Goal: Task Accomplishment & Management: Use online tool/utility

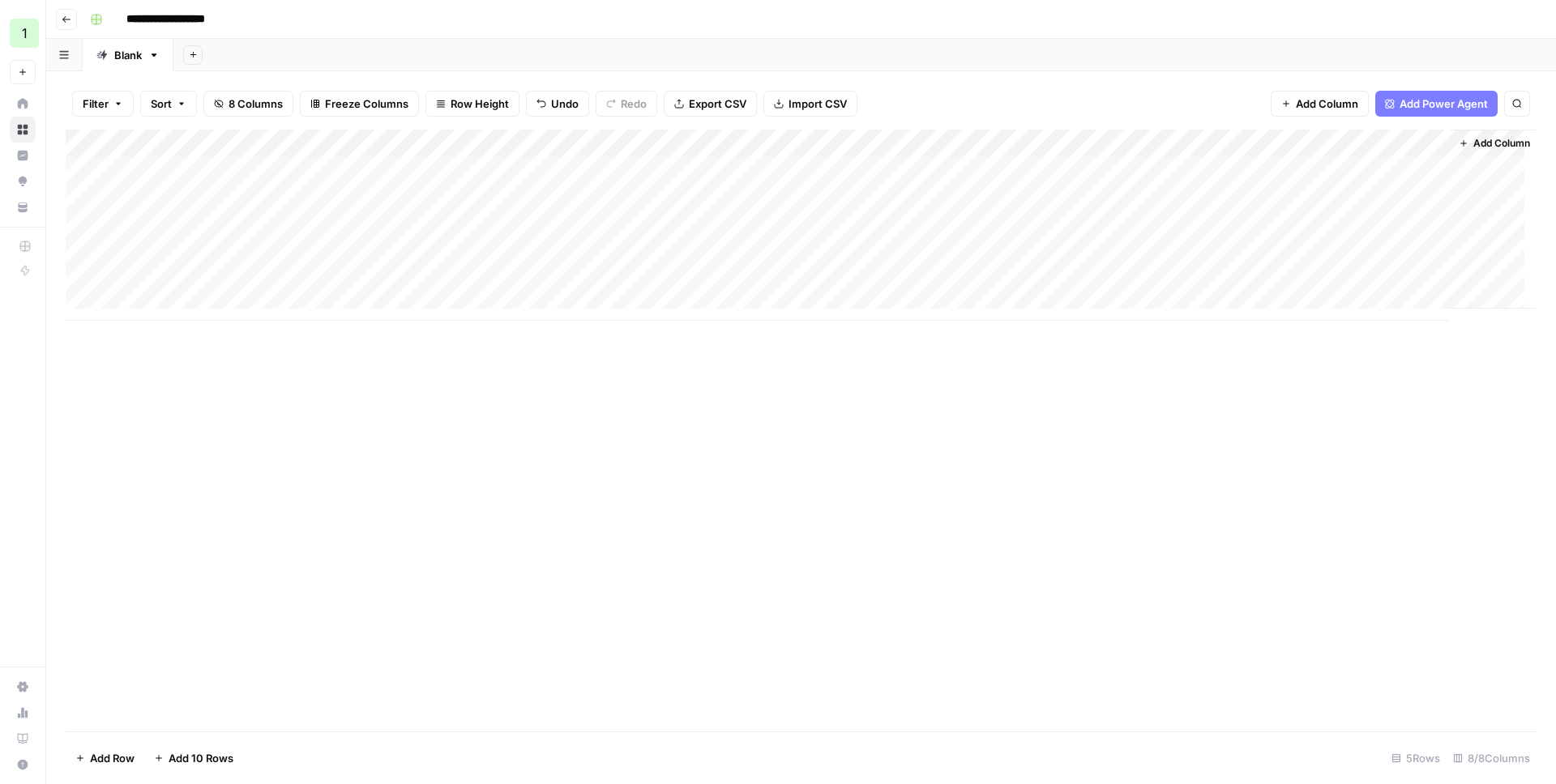
click at [815, 168] on div "Add Column" at bounding box center [801, 225] width 1471 height 192
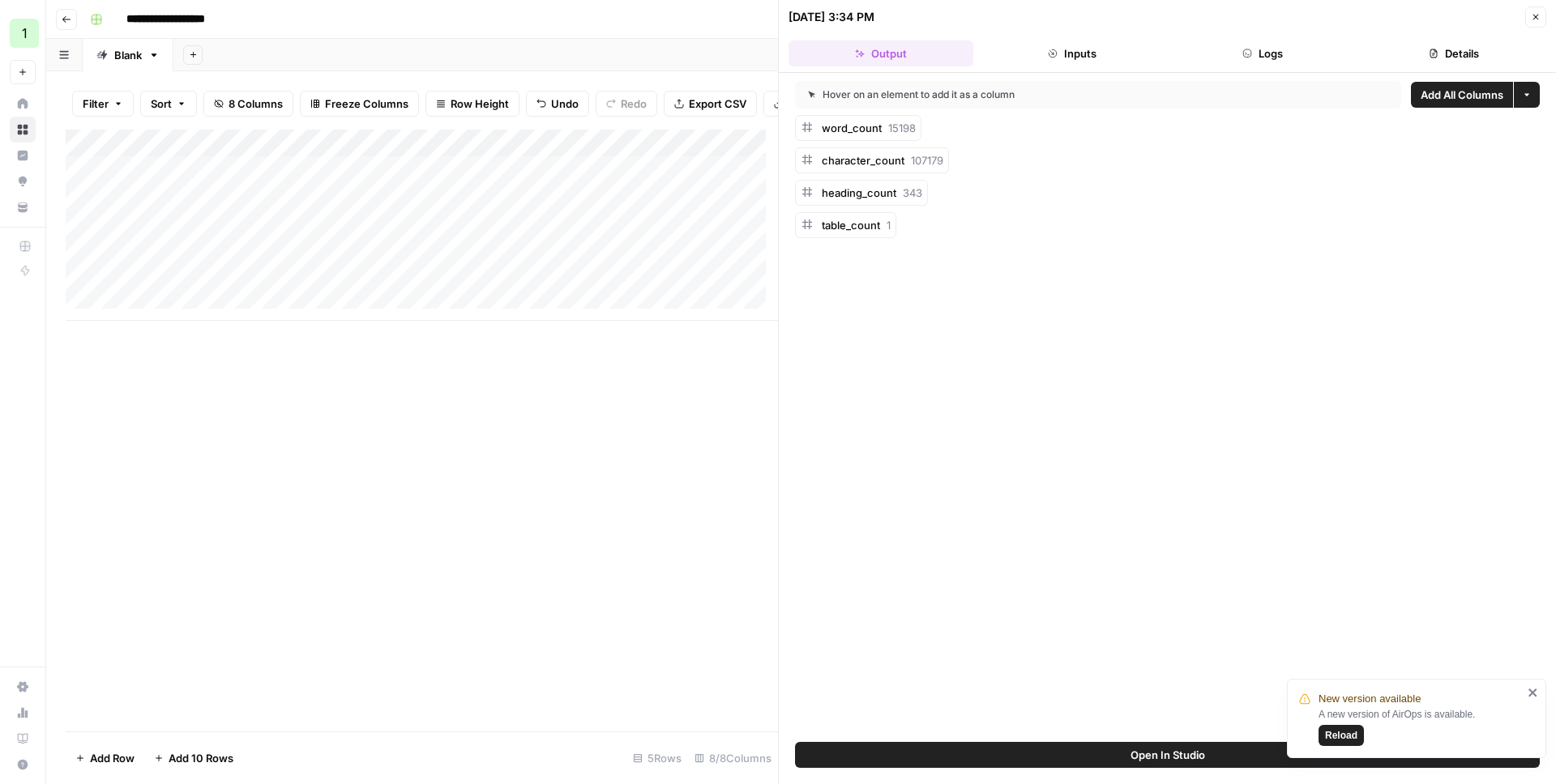
click at [1410, 59] on button "Details" at bounding box center [1454, 53] width 185 height 26
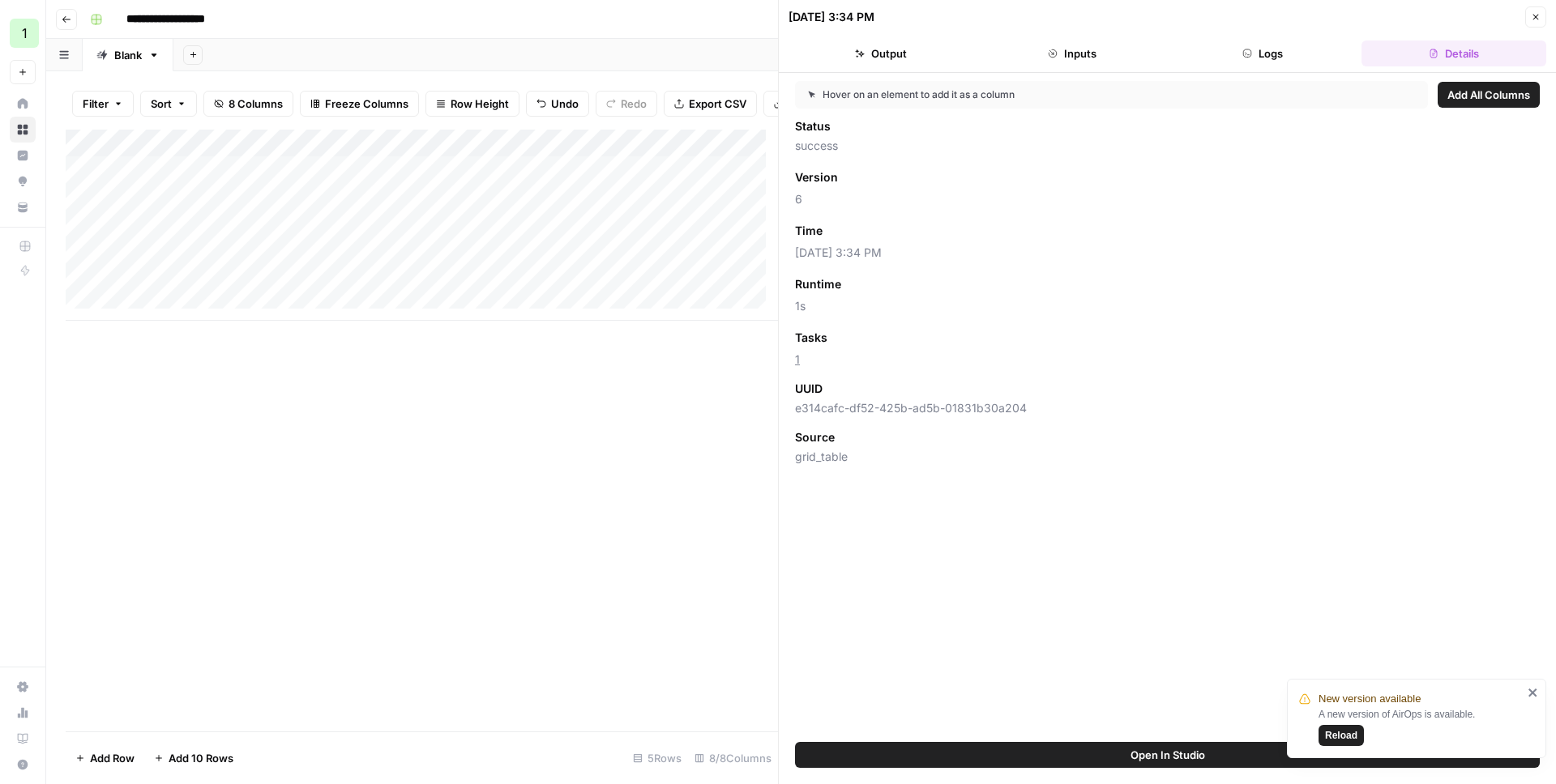
click at [866, 414] on span "e314cafc-df52-425b-ad5b-01831b30a204" at bounding box center [1167, 408] width 745 height 16
click at [947, 405] on span "e314cafc-df52-425b-ad5b-01831b30a204" at bounding box center [1167, 408] width 745 height 16
click at [893, 410] on span "e314cafc-df52-425b-ad5b-01831b30a204" at bounding box center [1167, 408] width 745 height 16
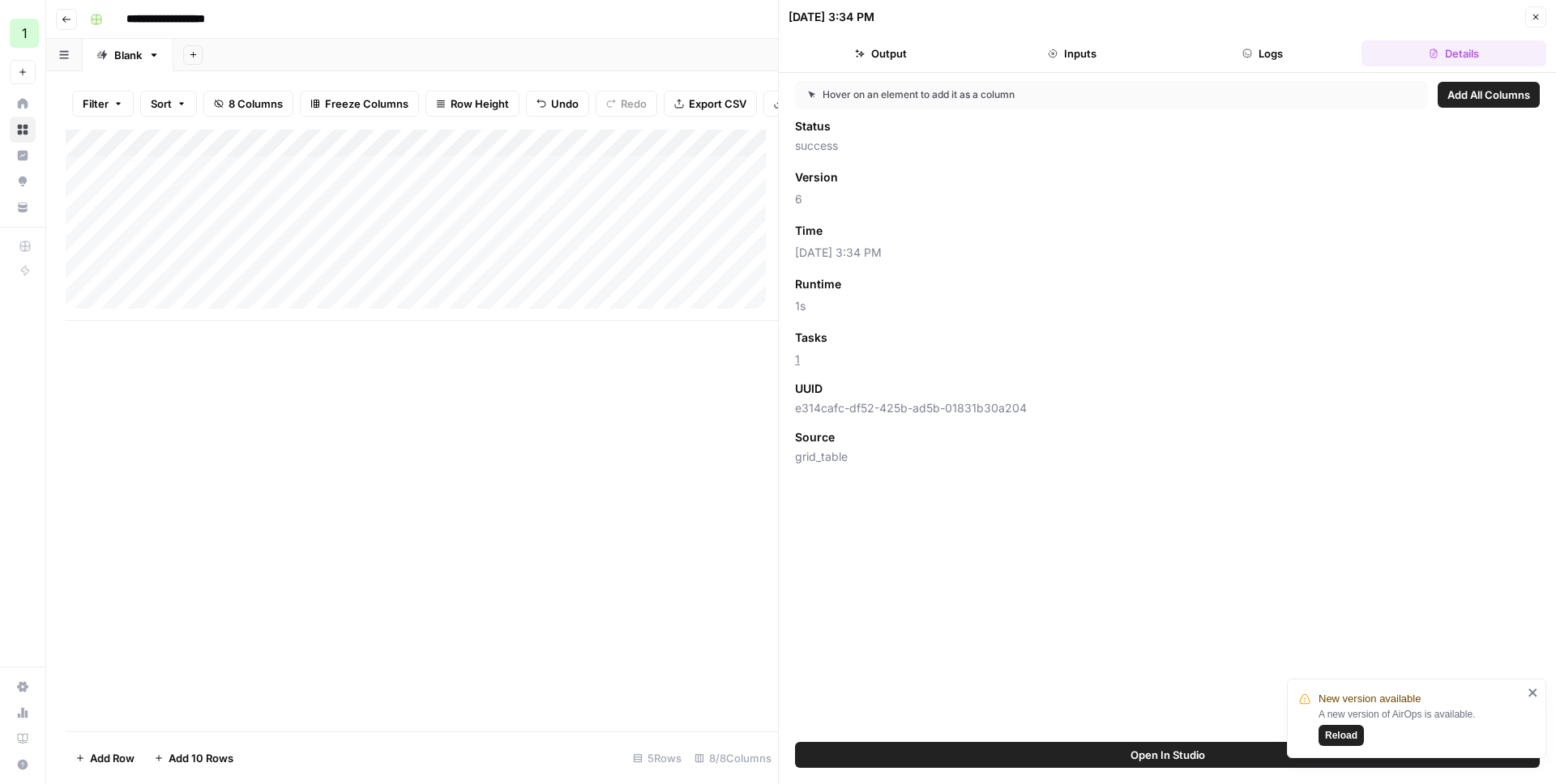
click at [877, 387] on div "UUID" at bounding box center [1167, 388] width 745 height 16
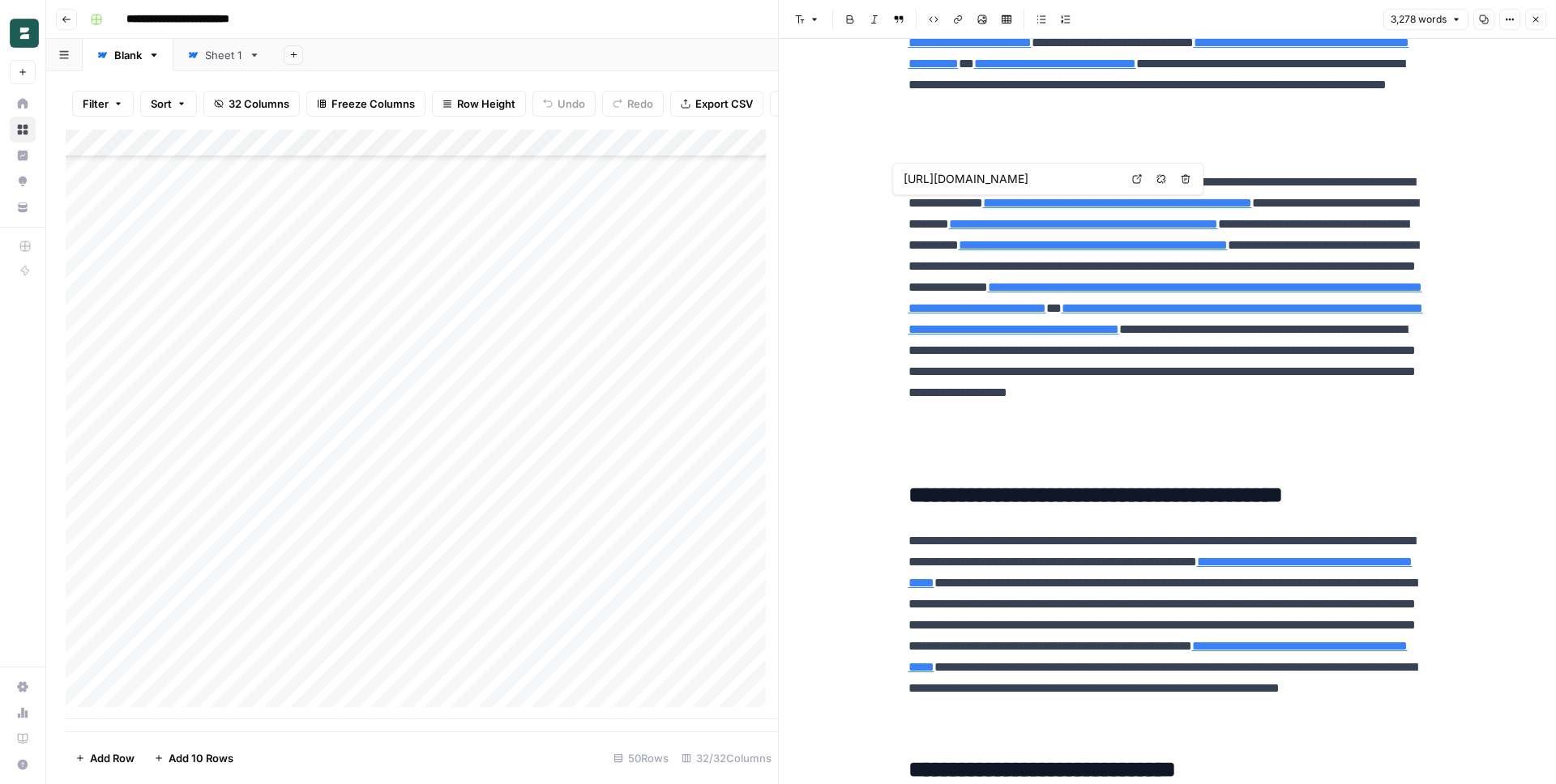
type input "https://primetimelawoffice.com/a-step-by-step-guide-to-employment-labour-law-in…"
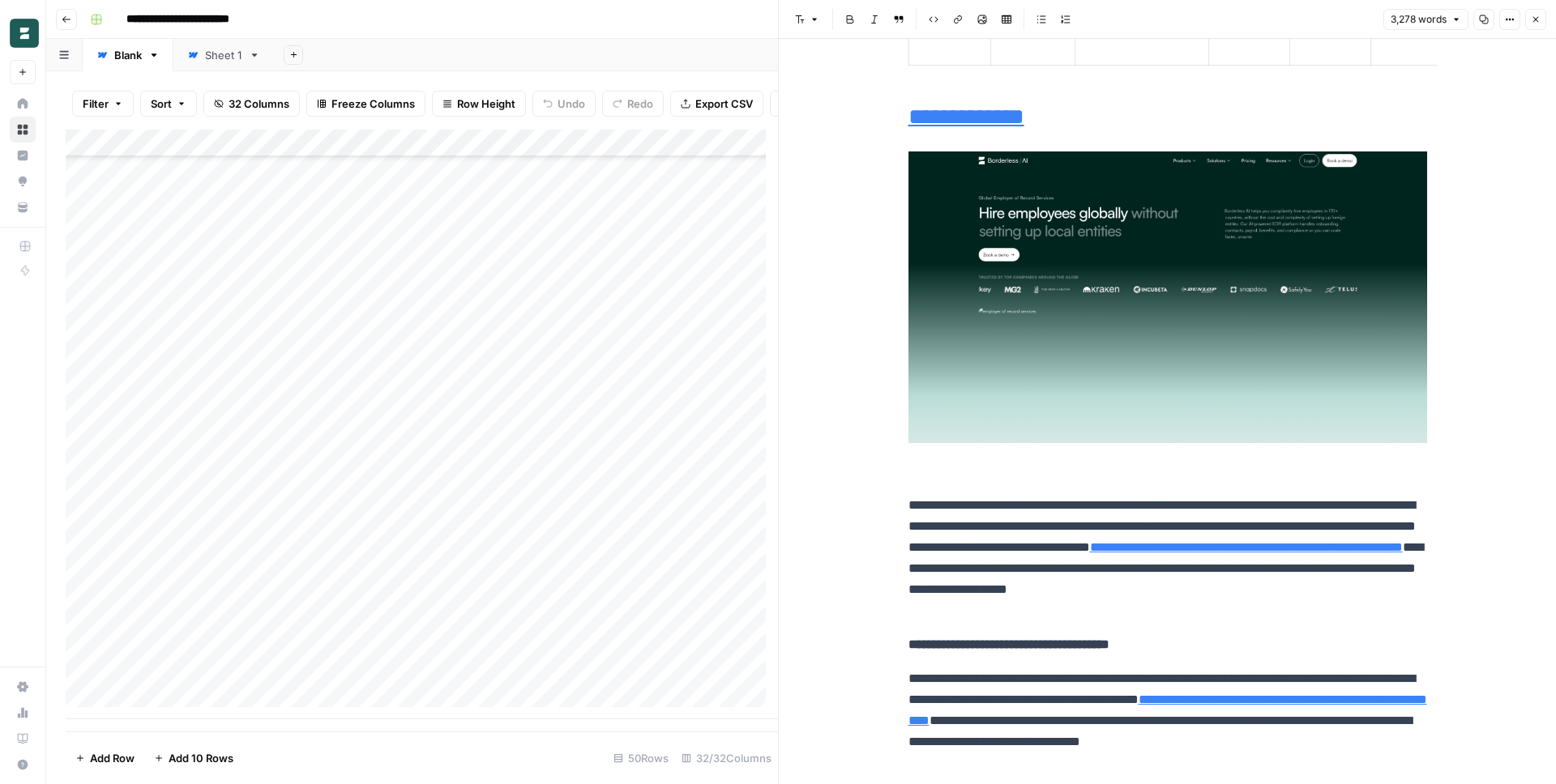
scroll to position [2561, 0]
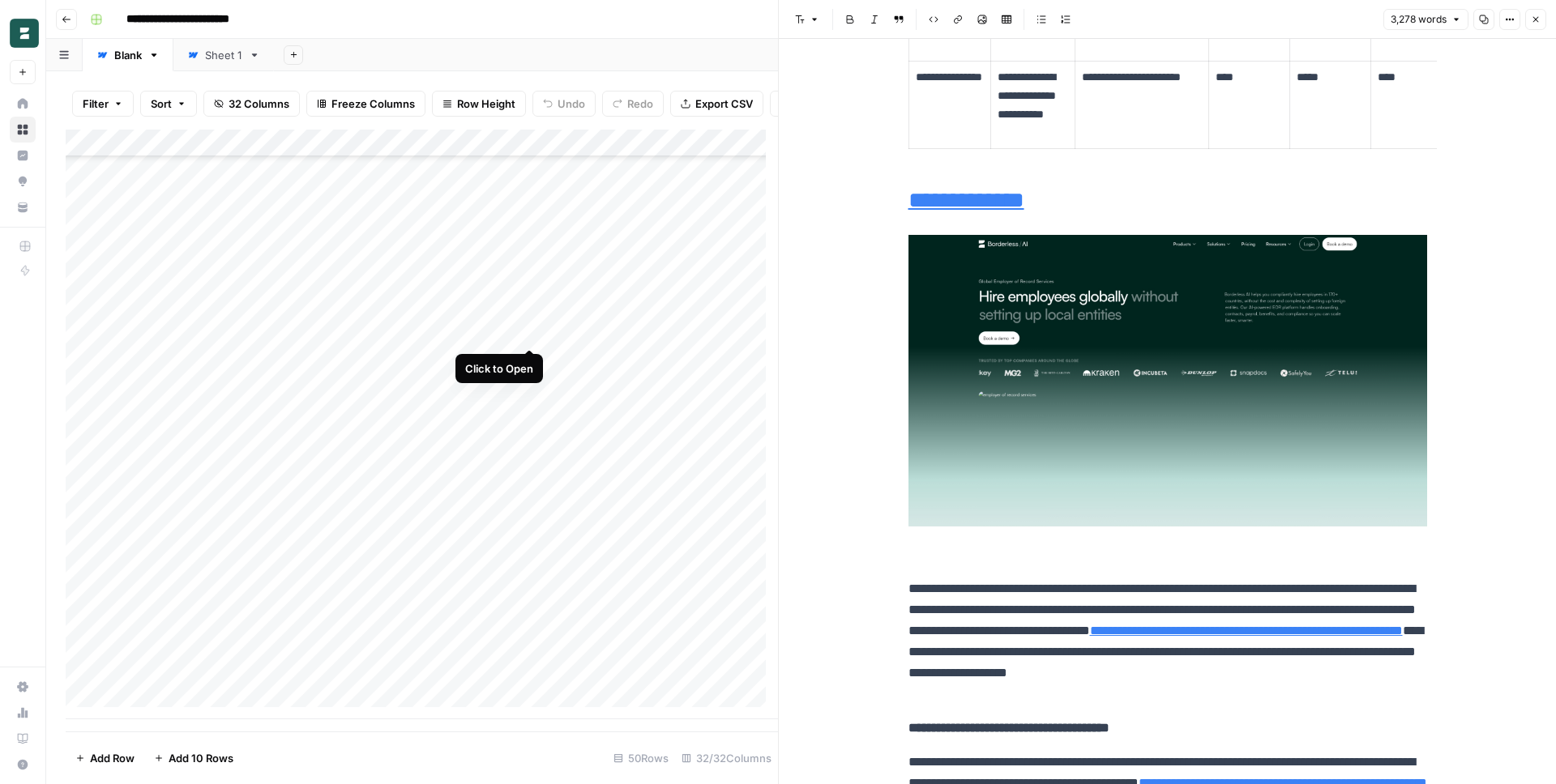
click at [532, 332] on div "Add Column" at bounding box center [421, 425] width 712 height 589
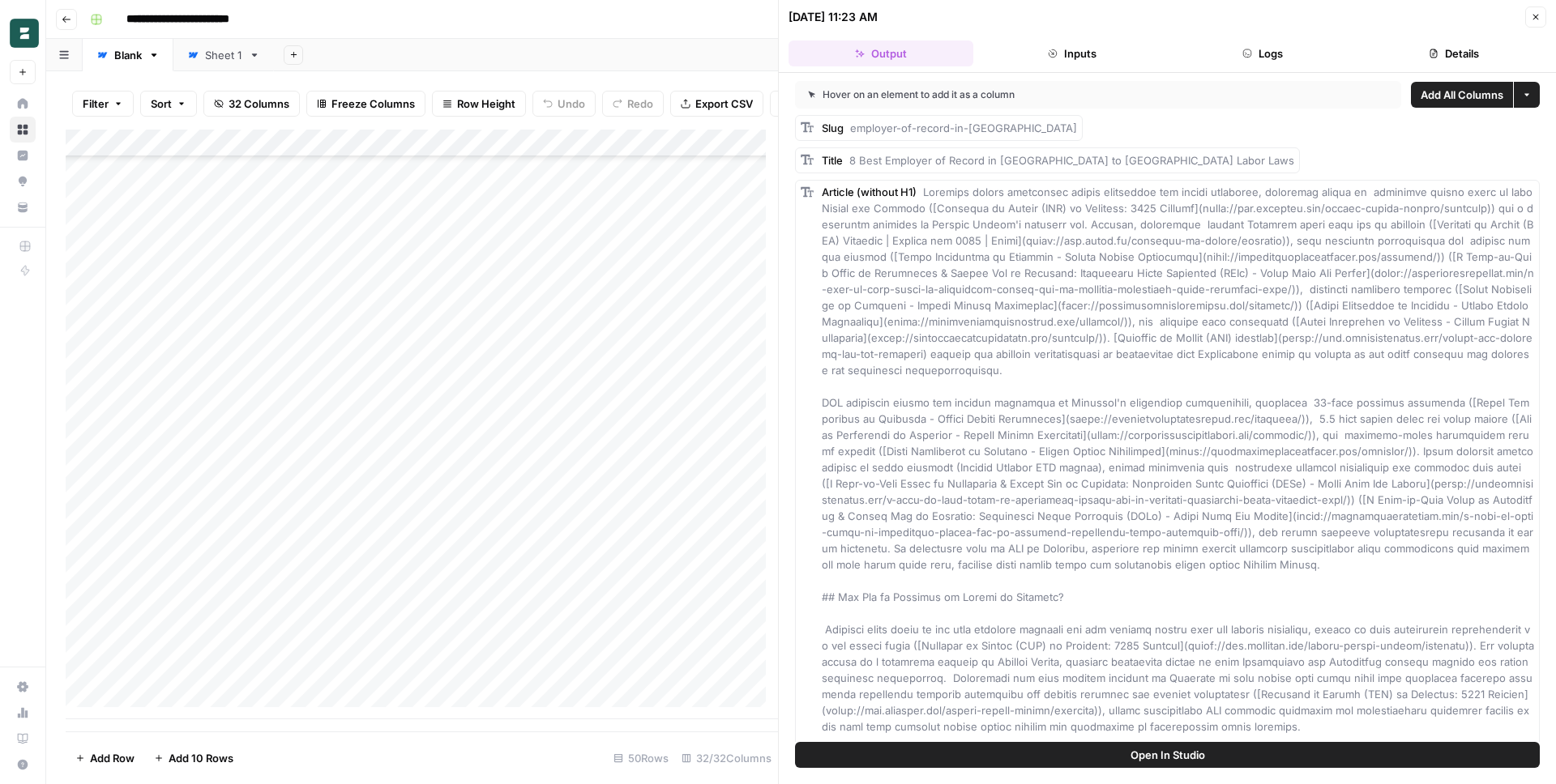
click at [1282, 43] on button "Logs" at bounding box center [1264, 53] width 185 height 26
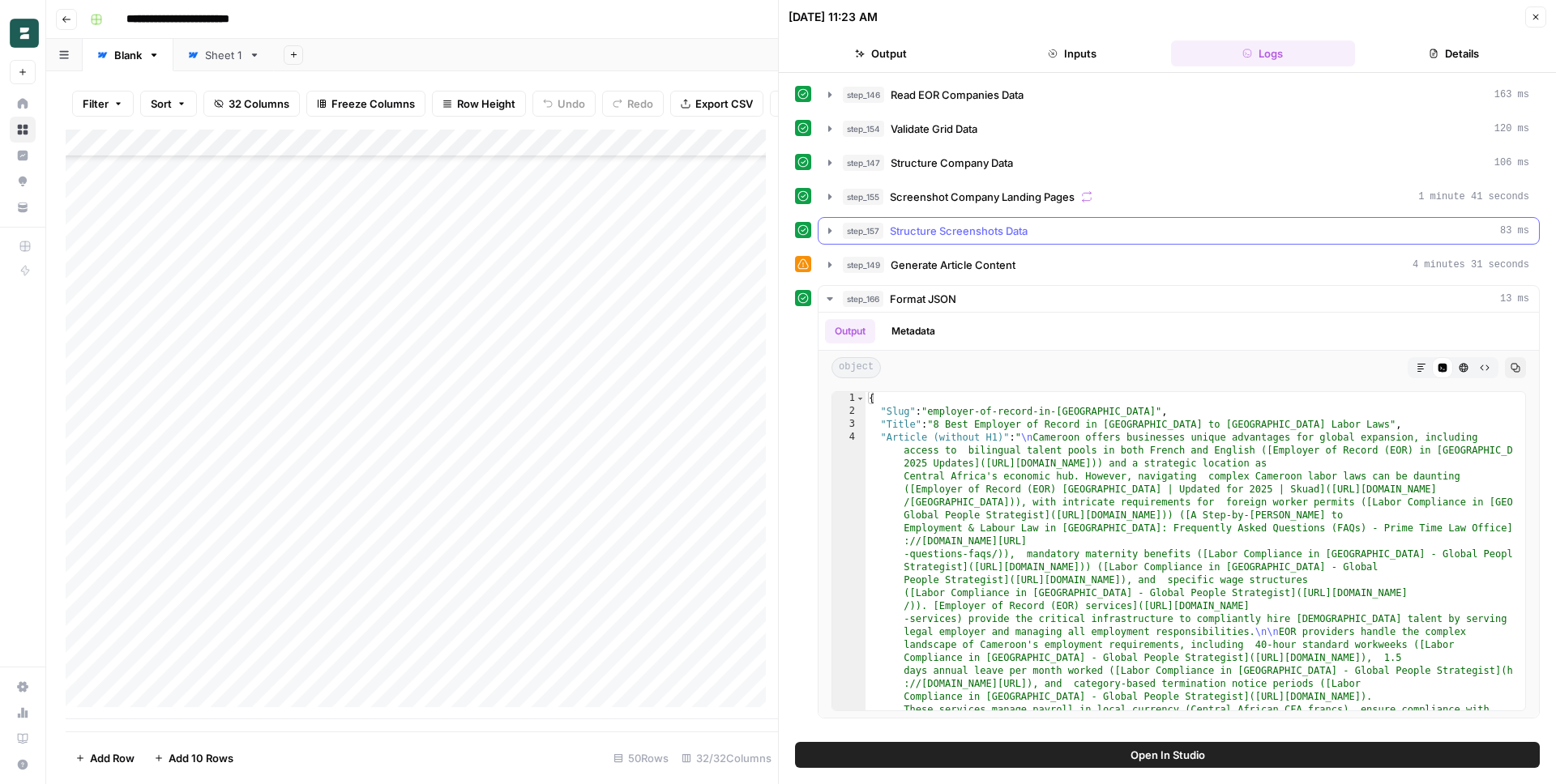
click at [949, 235] on span "Structure Screenshots Data" at bounding box center [959, 230] width 138 height 16
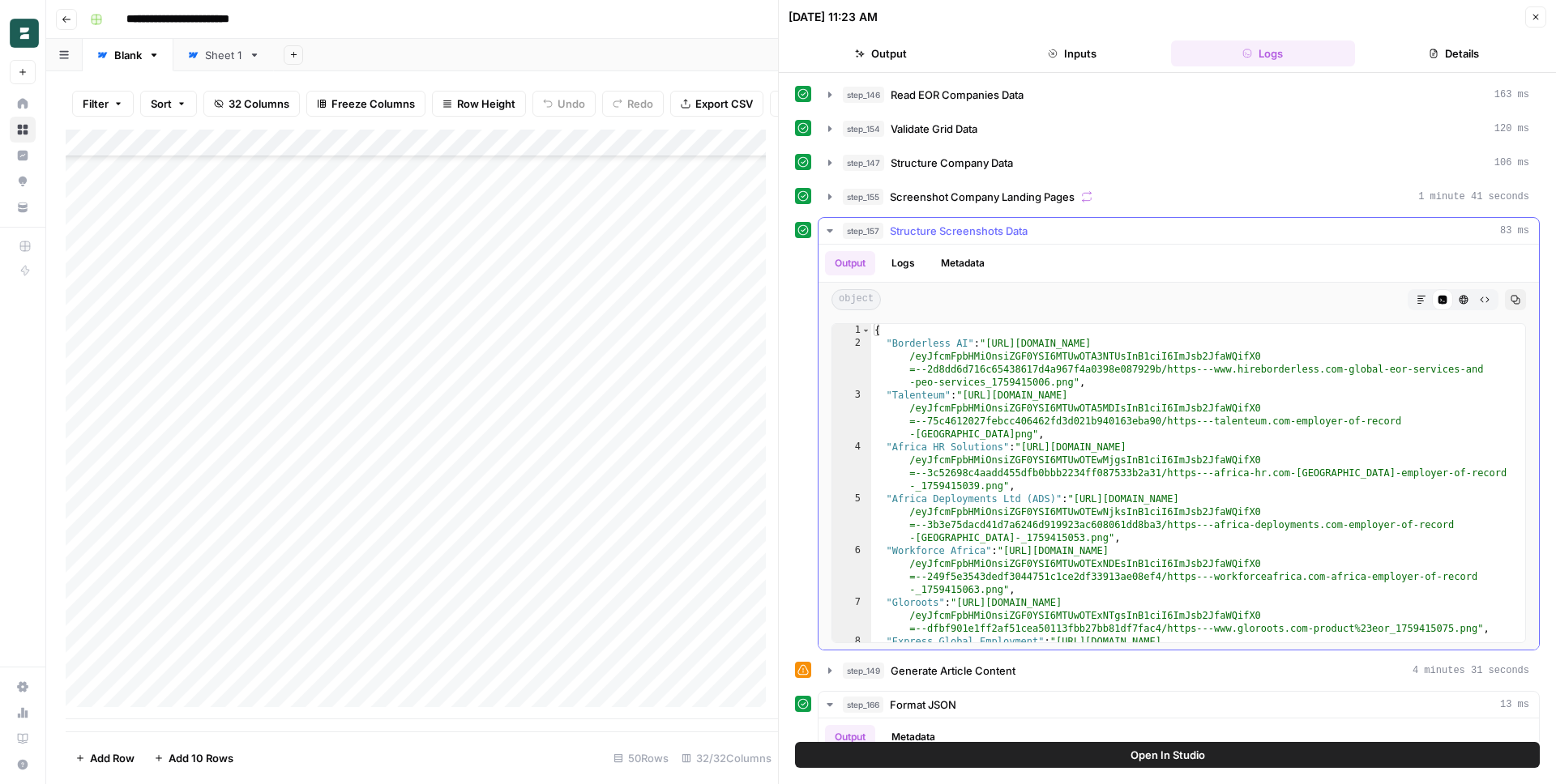
type textarea "**********"
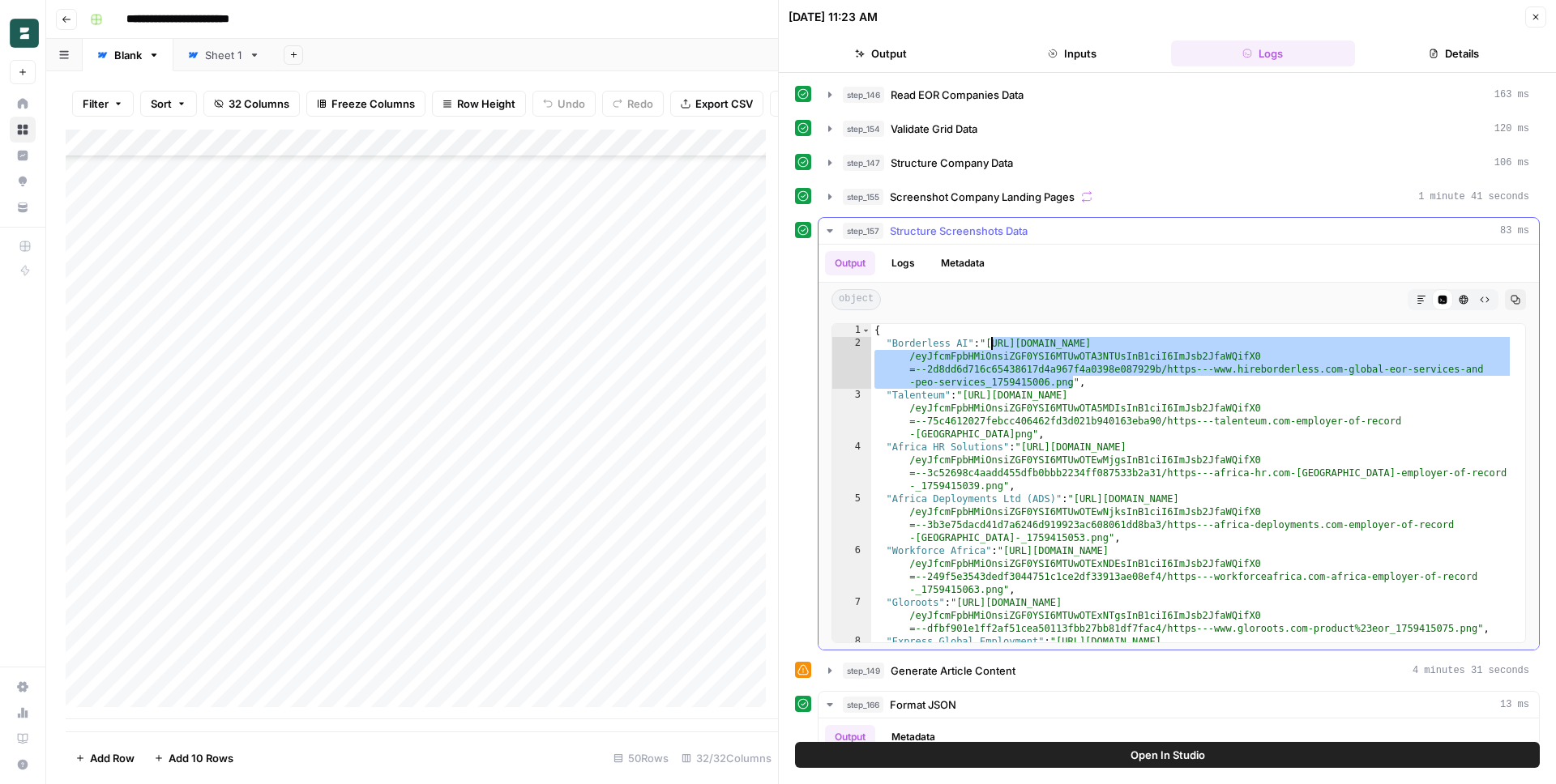
drag, startPoint x: 1072, startPoint y: 380, endPoint x: 990, endPoint y: 343, distance: 90.0
click at [990, 343] on div "{ "Borderless AI" : "https://cdn.airops.com/rails/active_storage/blobs/proxy /e…" at bounding box center [1192, 515] width 642 height 383
click at [968, 201] on span "Screenshot Company Landing Pages" at bounding box center [983, 196] width 185 height 16
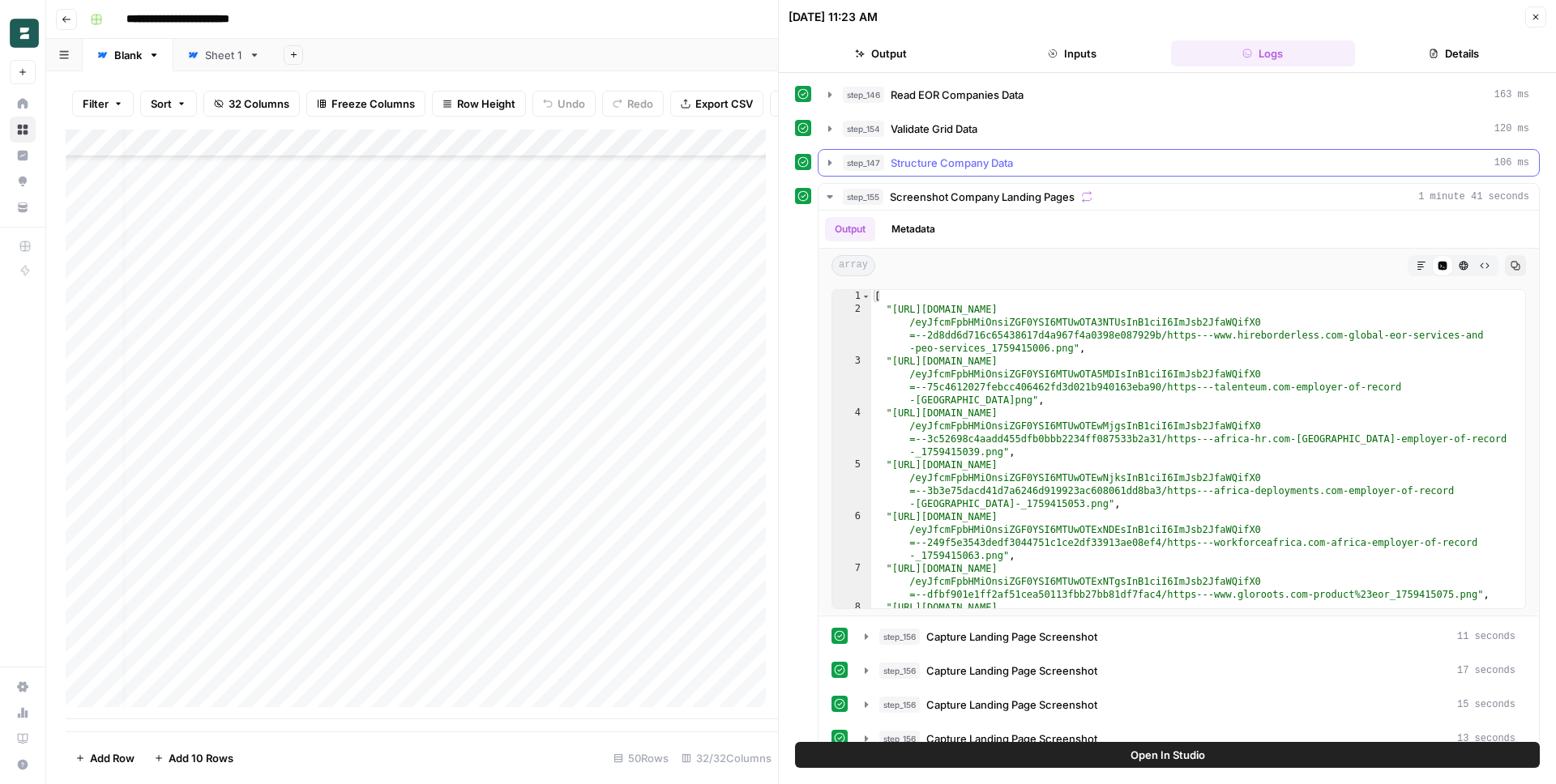
click at [924, 161] on span "Structure Company Data" at bounding box center [952, 163] width 122 height 16
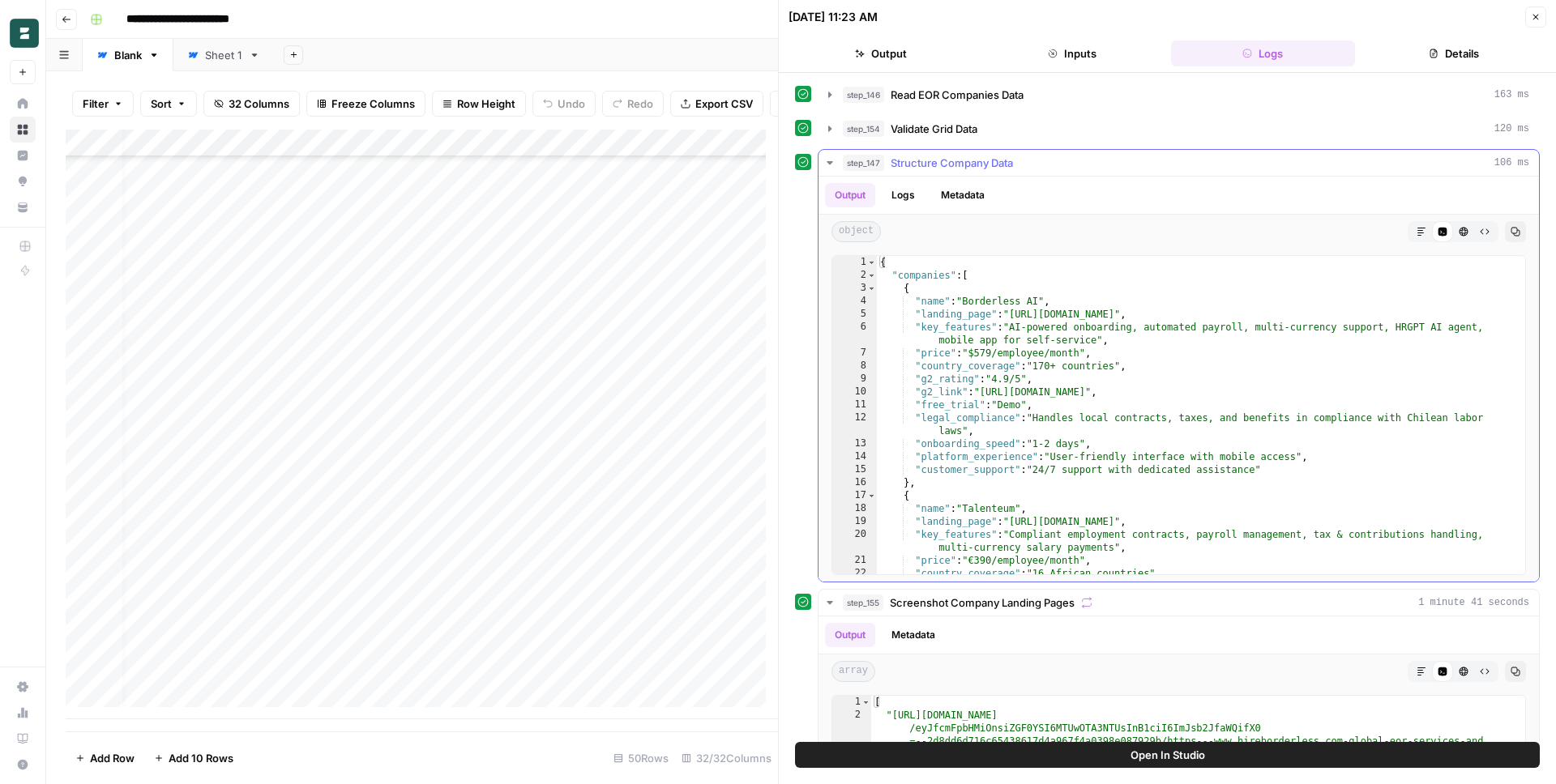
click at [919, 161] on span "Structure Company Data" at bounding box center [952, 163] width 122 height 16
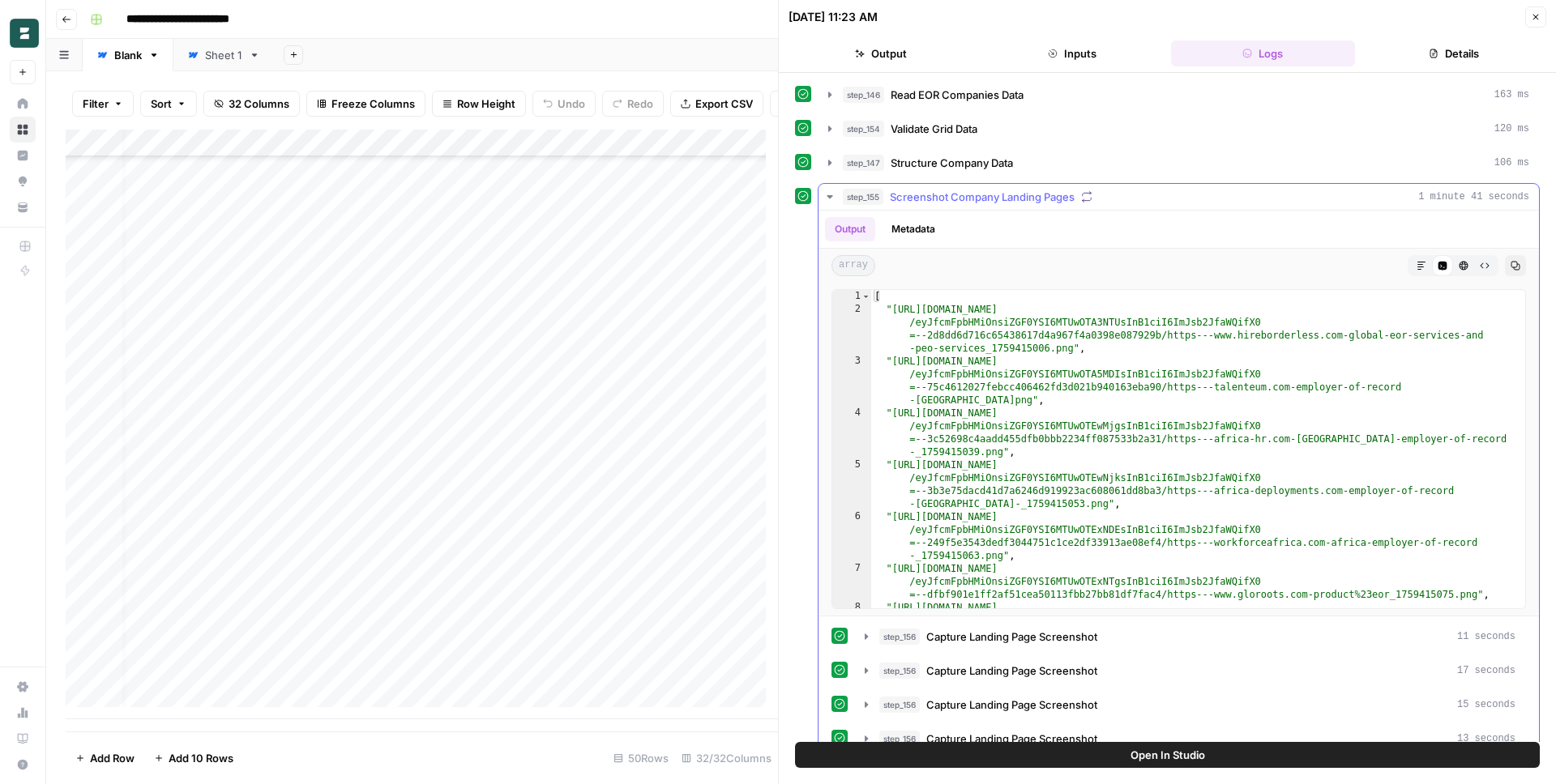
click at [923, 193] on span "Screenshot Company Landing Pages" at bounding box center [983, 196] width 185 height 16
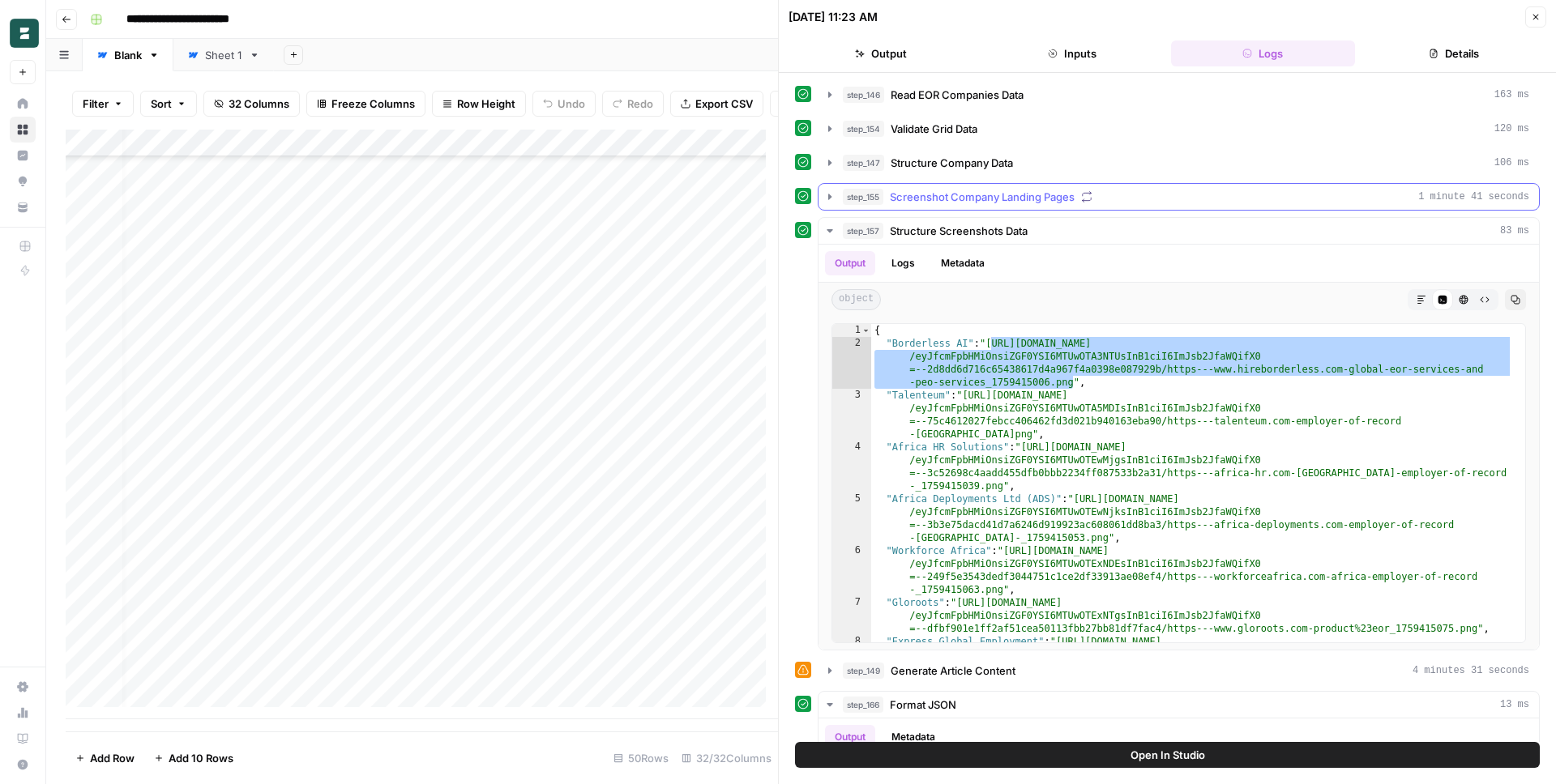
click at [936, 200] on span "Screenshot Company Landing Pages" at bounding box center [983, 196] width 185 height 16
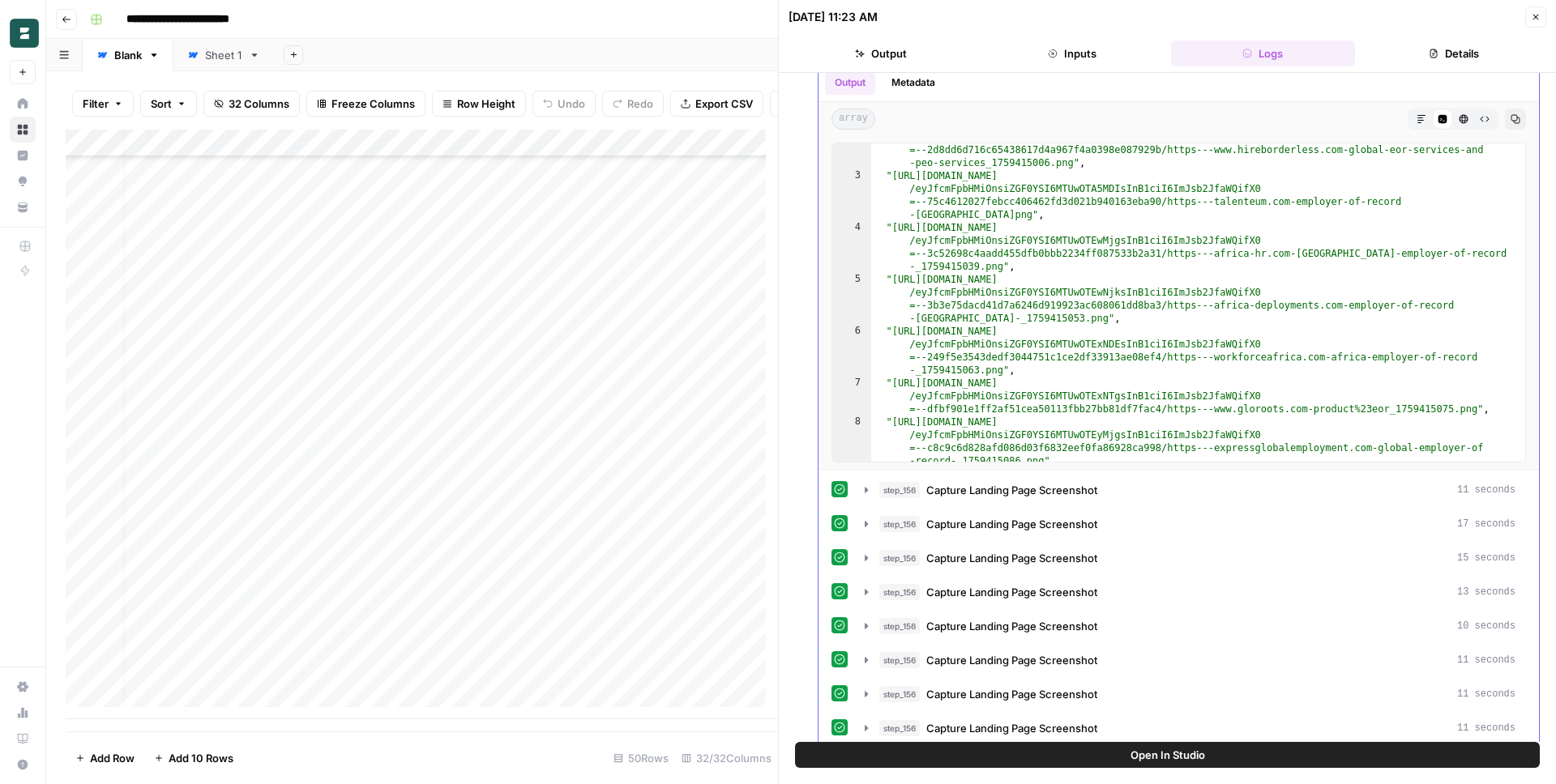
scroll to position [0, 0]
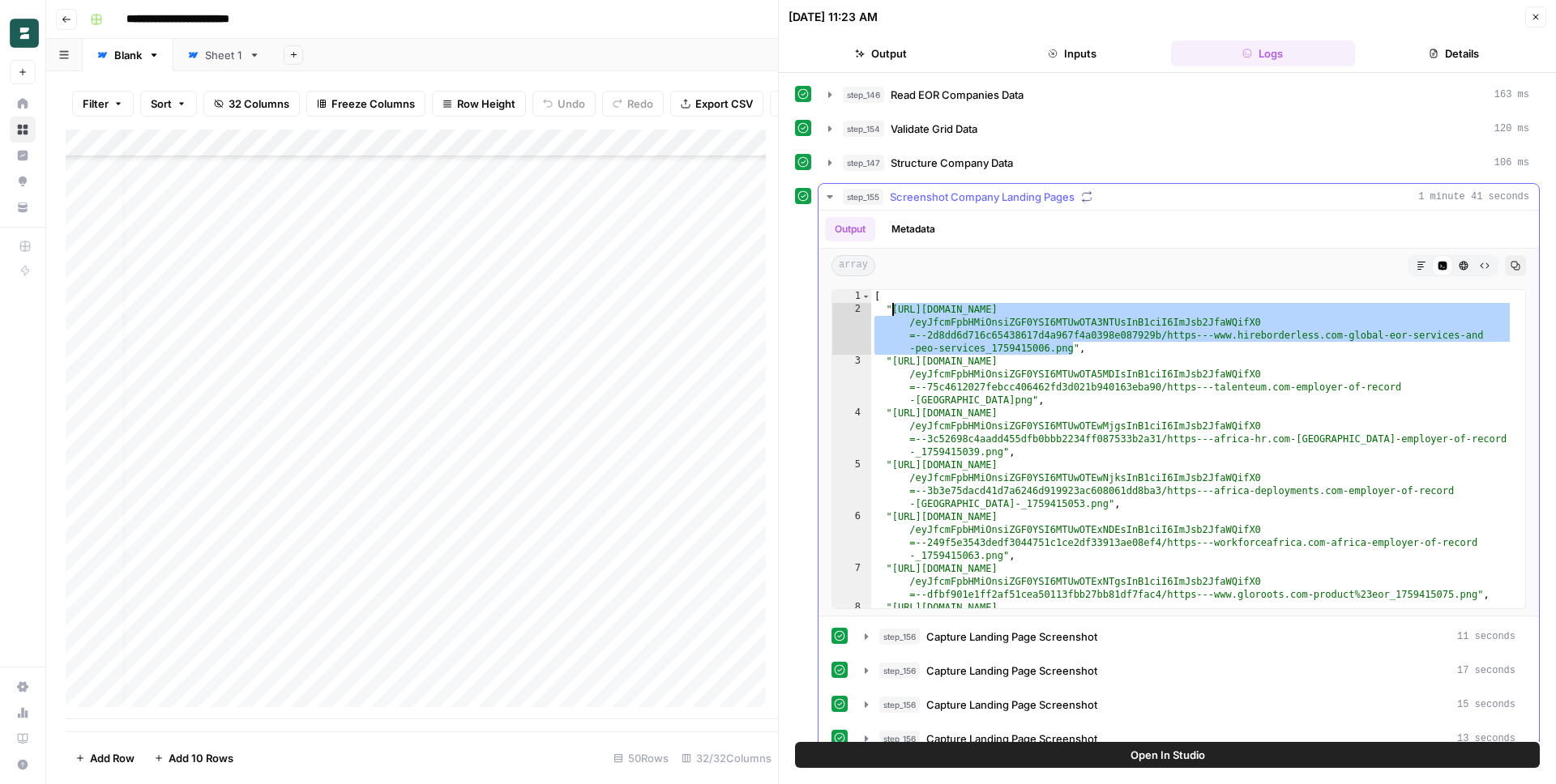
drag, startPoint x: 1071, startPoint y: 347, endPoint x: 892, endPoint y: 310, distance: 182.8
click at [892, 310] on div "[ "https://cdn.airops.com/rails/active_storage/blobs/proxy /eyJfcmFpbHMiOnsiZGF…" at bounding box center [1192, 482] width 642 height 383
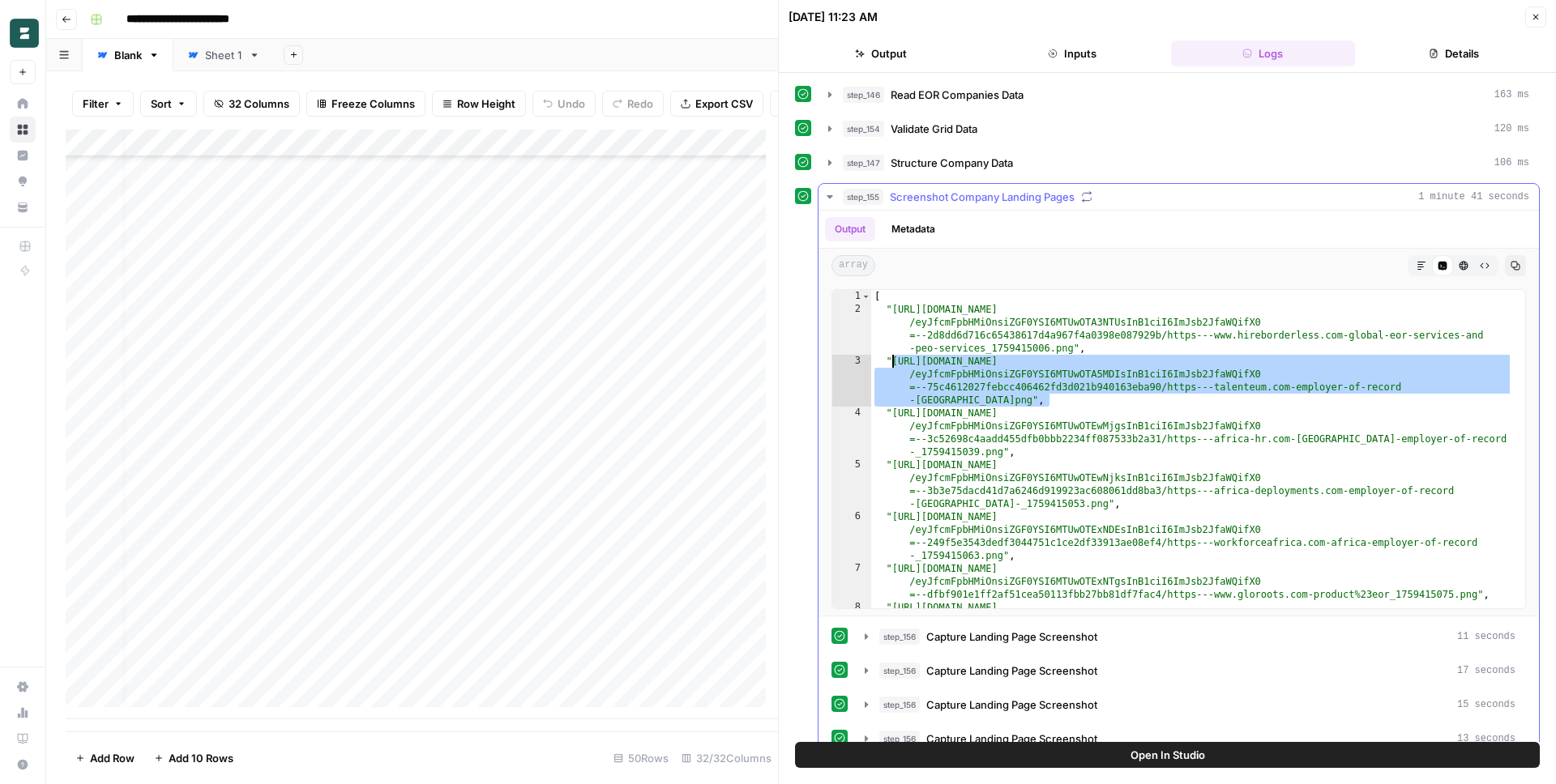
drag, startPoint x: 1049, startPoint y: 400, endPoint x: 890, endPoint y: 360, distance: 164.0
click at [890, 360] on div "[ "https://cdn.airops.com/rails/active_storage/blobs/proxy /eyJfcmFpbHMiOnsiZGF…" at bounding box center [1192, 482] width 642 height 383
type textarea "**********"
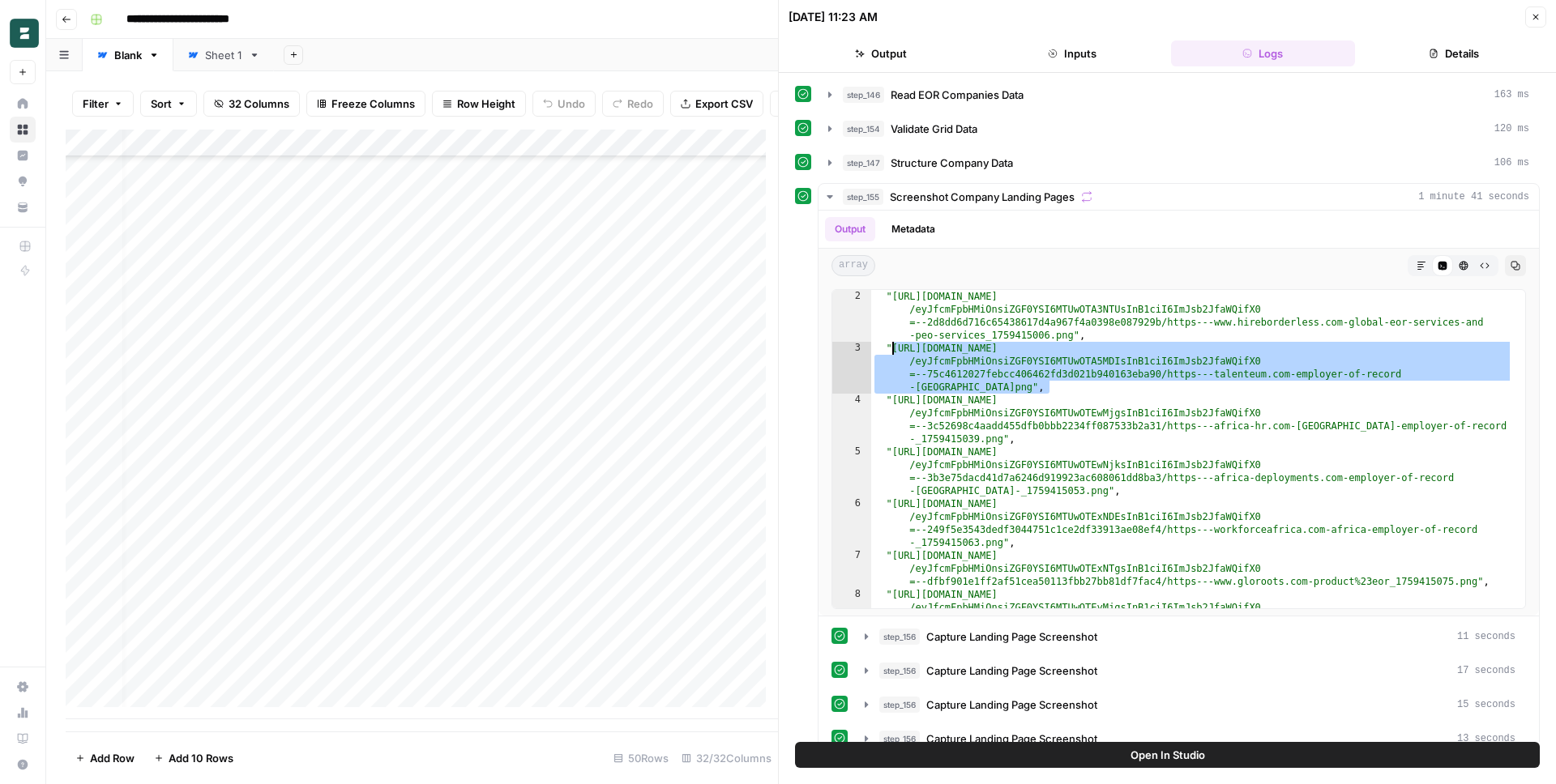
click at [1458, 43] on button "Details" at bounding box center [1454, 53] width 185 height 26
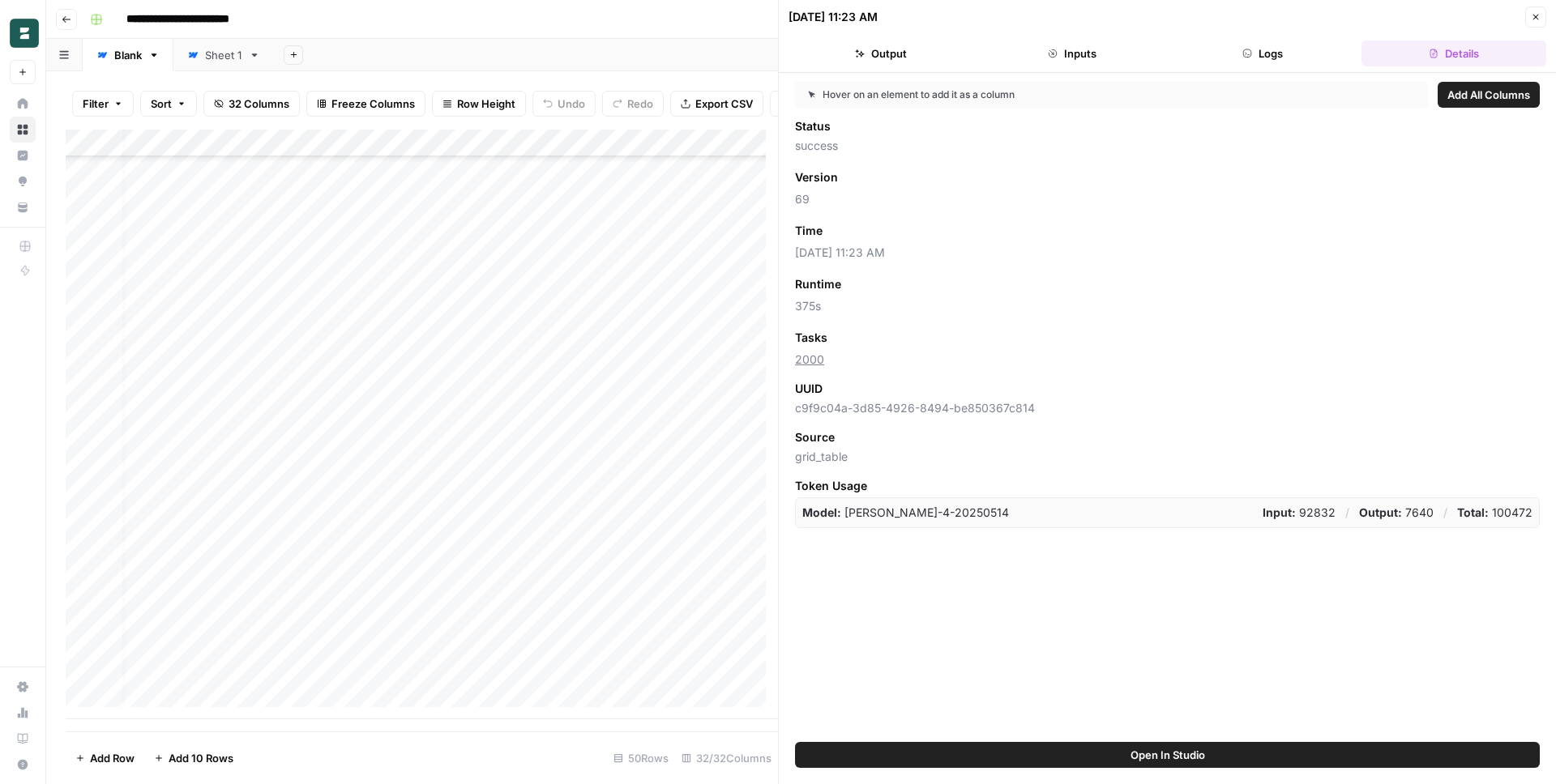
click at [1250, 53] on icon "button" at bounding box center [1248, 53] width 10 height 10
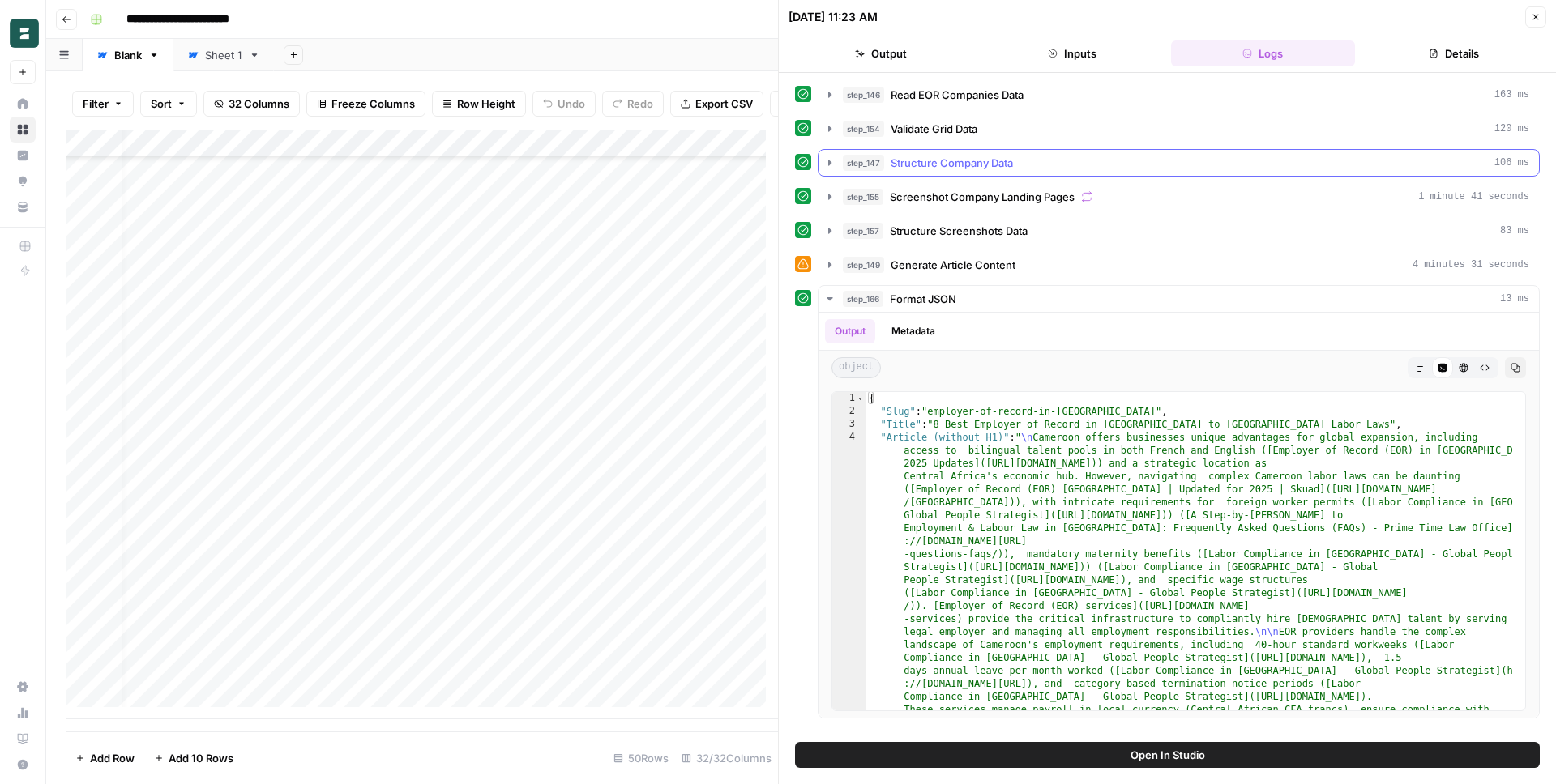
click at [1015, 156] on div "step_147 Structure Company Data 106 ms" at bounding box center [1186, 163] width 687 height 16
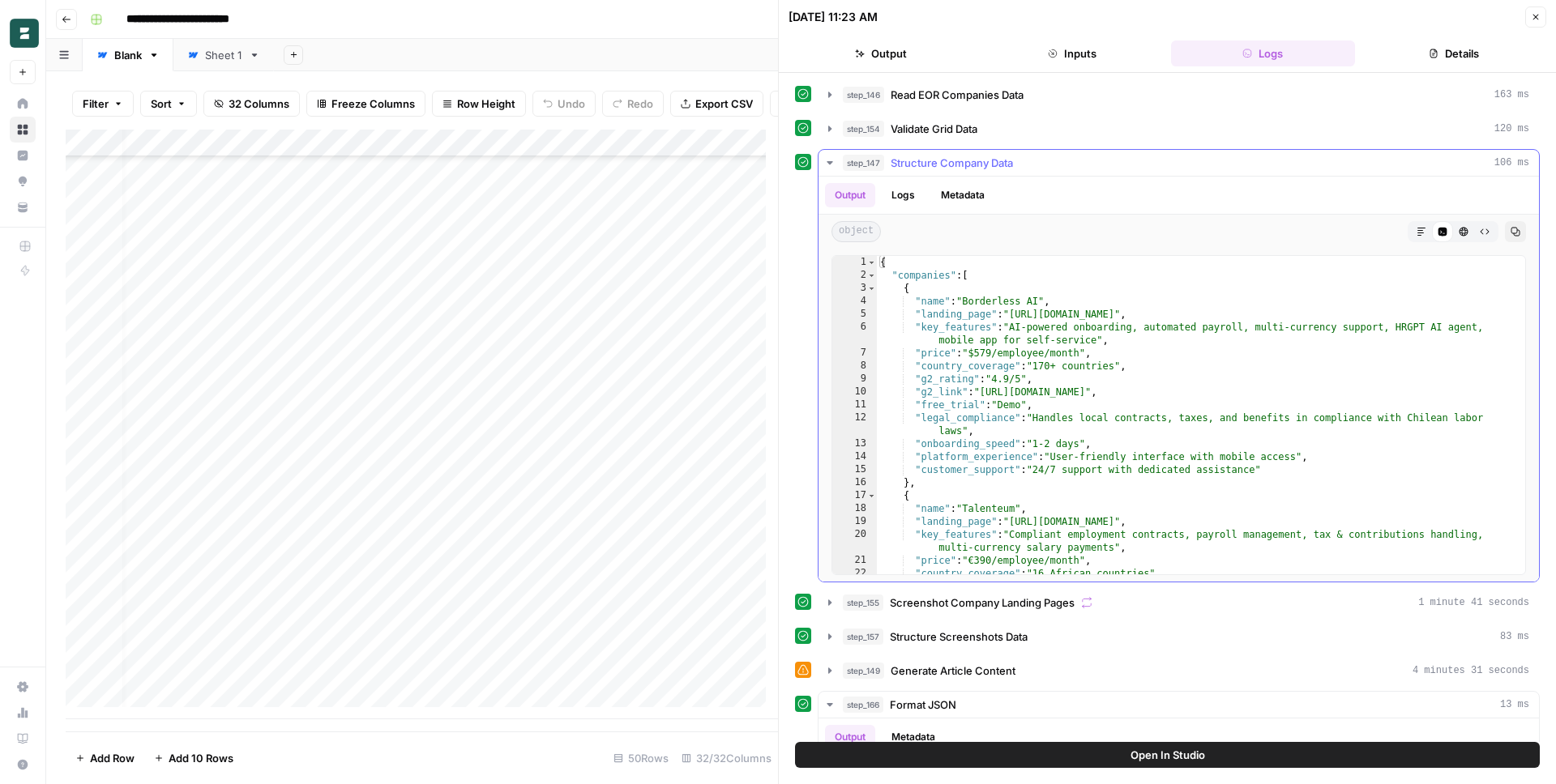
type textarea "**********"
drag, startPoint x: 1016, startPoint y: 311, endPoint x: 1406, endPoint y: 314, distance: 390.0
click at [1406, 314] on div "{ "companies" : [ { "name" : "Borderless AI" , "landing_page" : "https://www.hi…" at bounding box center [1195, 429] width 636 height 345
click at [853, 162] on span "step_147" at bounding box center [863, 163] width 41 height 16
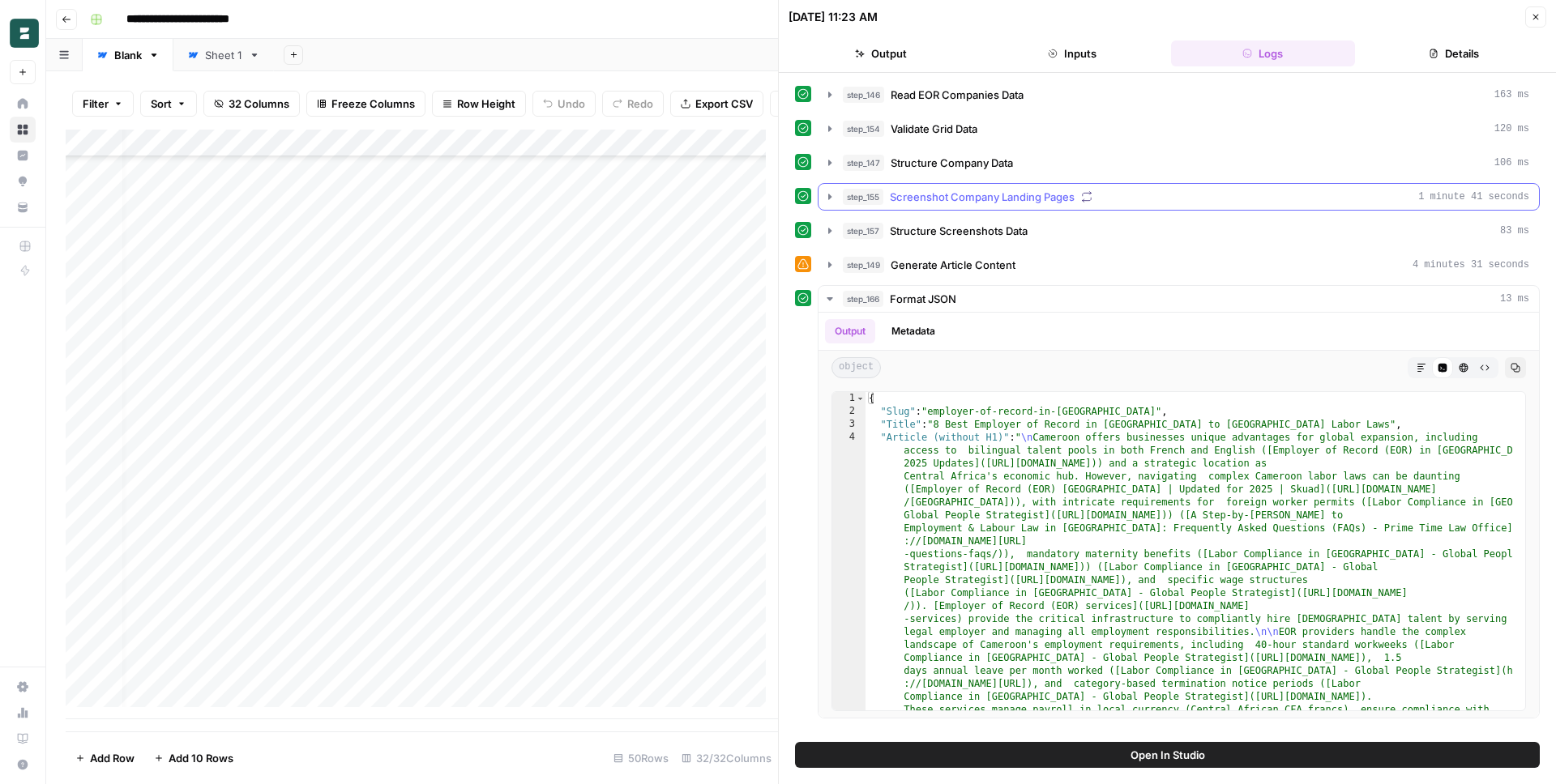
click at [965, 194] on span "Screenshot Company Landing Pages" at bounding box center [983, 196] width 185 height 16
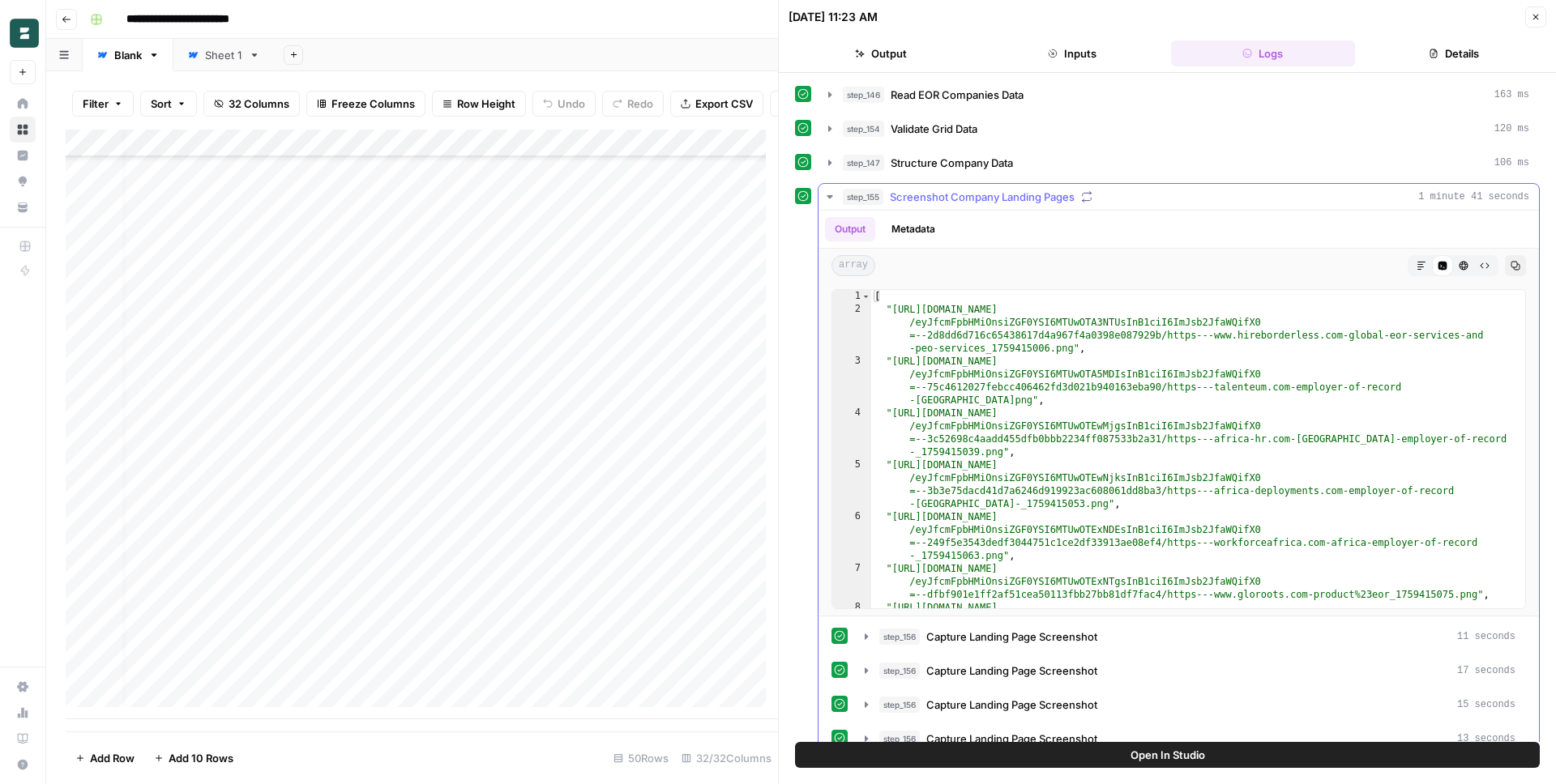
click at [957, 211] on div "Output Metadata" at bounding box center [1179, 229] width 721 height 38
click at [955, 201] on span "Screenshot Company Landing Pages" at bounding box center [983, 196] width 185 height 16
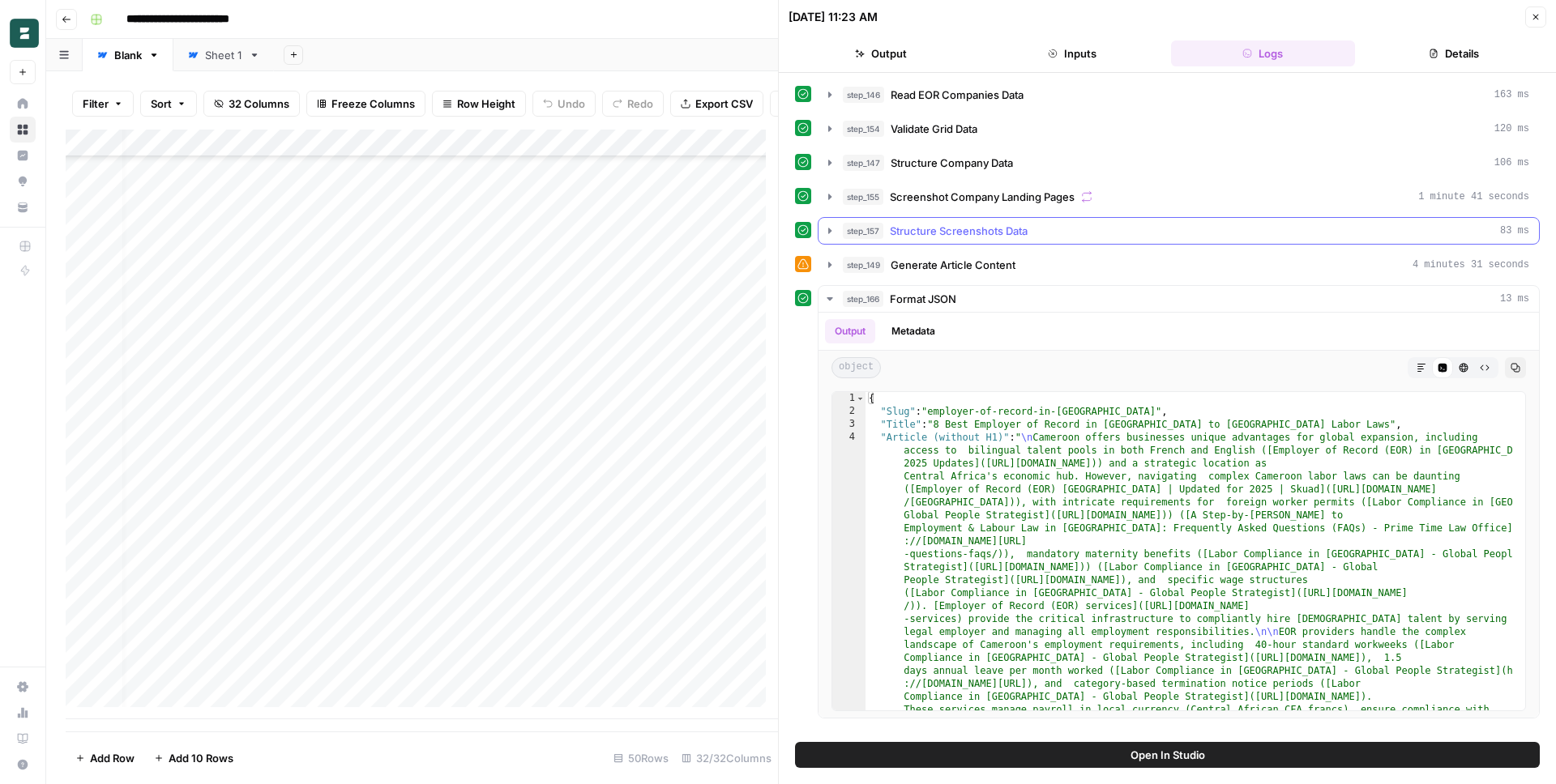
click at [942, 240] on button "step_157 Structure Screenshots Data 83 ms" at bounding box center [1179, 230] width 721 height 26
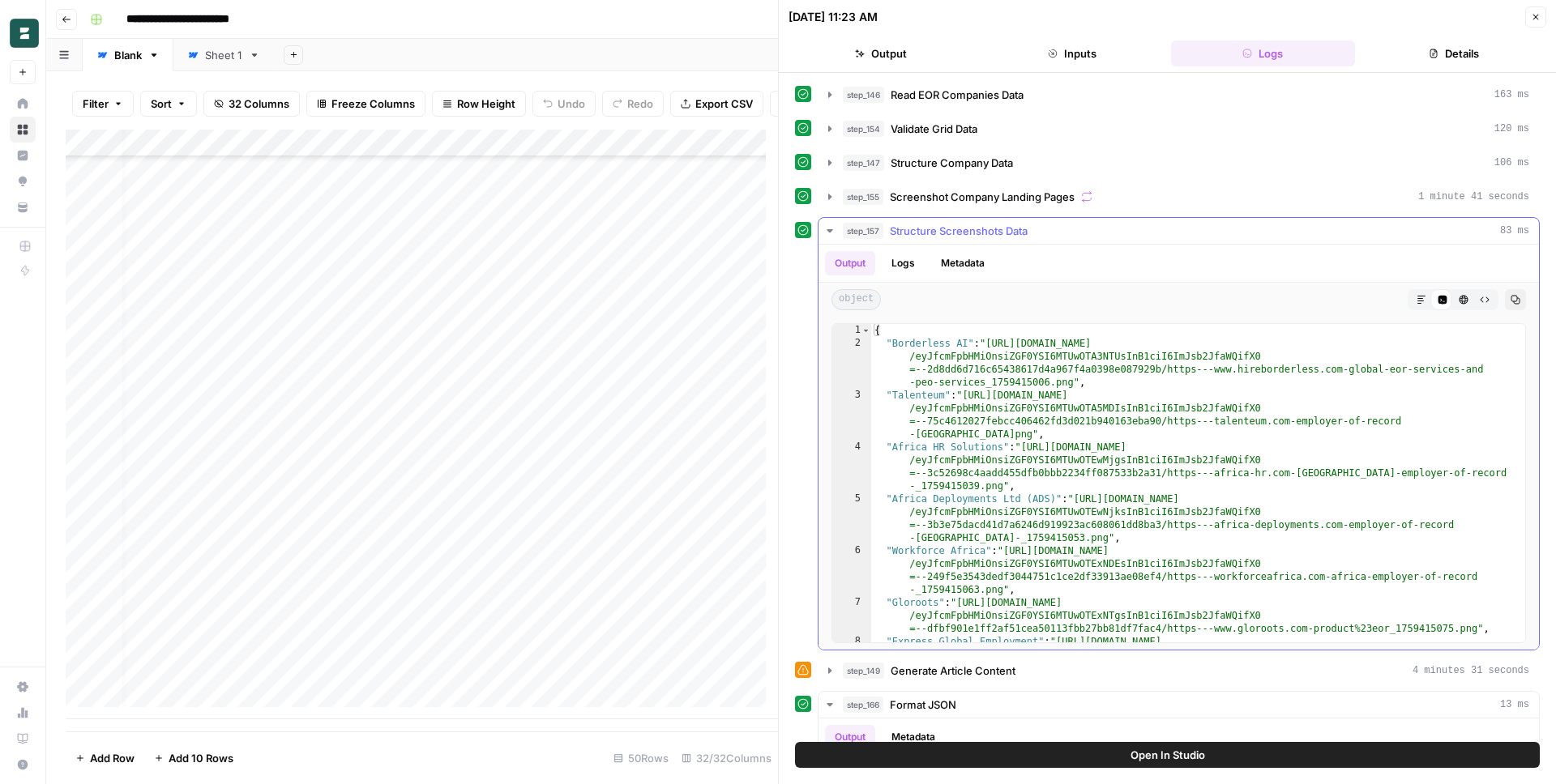
scroll to position [32, 0]
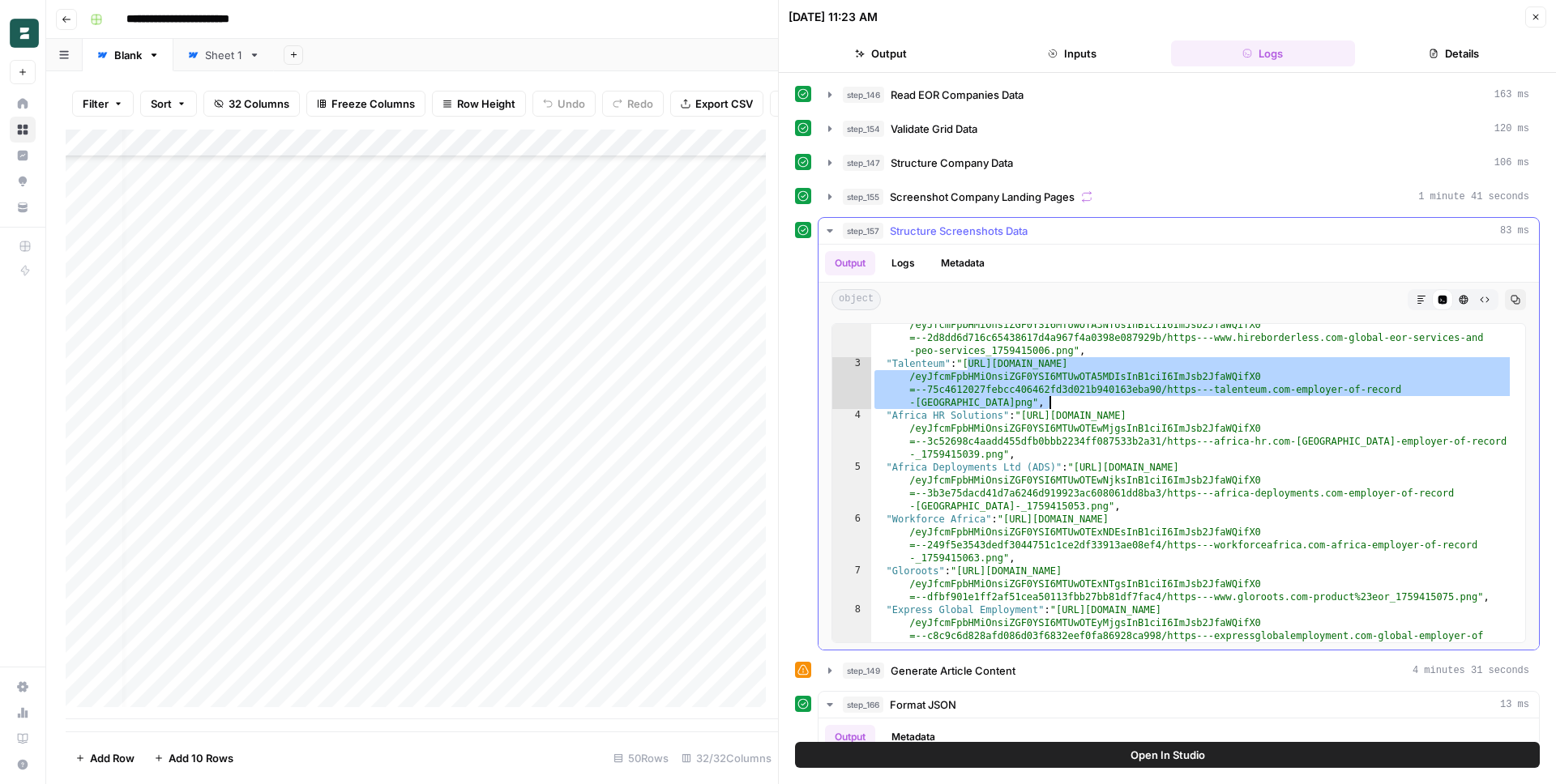
drag, startPoint x: 967, startPoint y: 365, endPoint x: 1051, endPoint y: 400, distance: 91.0
click at [1051, 400] on div ""Borderless AI" : "https://cdn.airops.com/rails/active_storage/blobs/proxy /eyJ…" at bounding box center [1192, 516] width 642 height 422
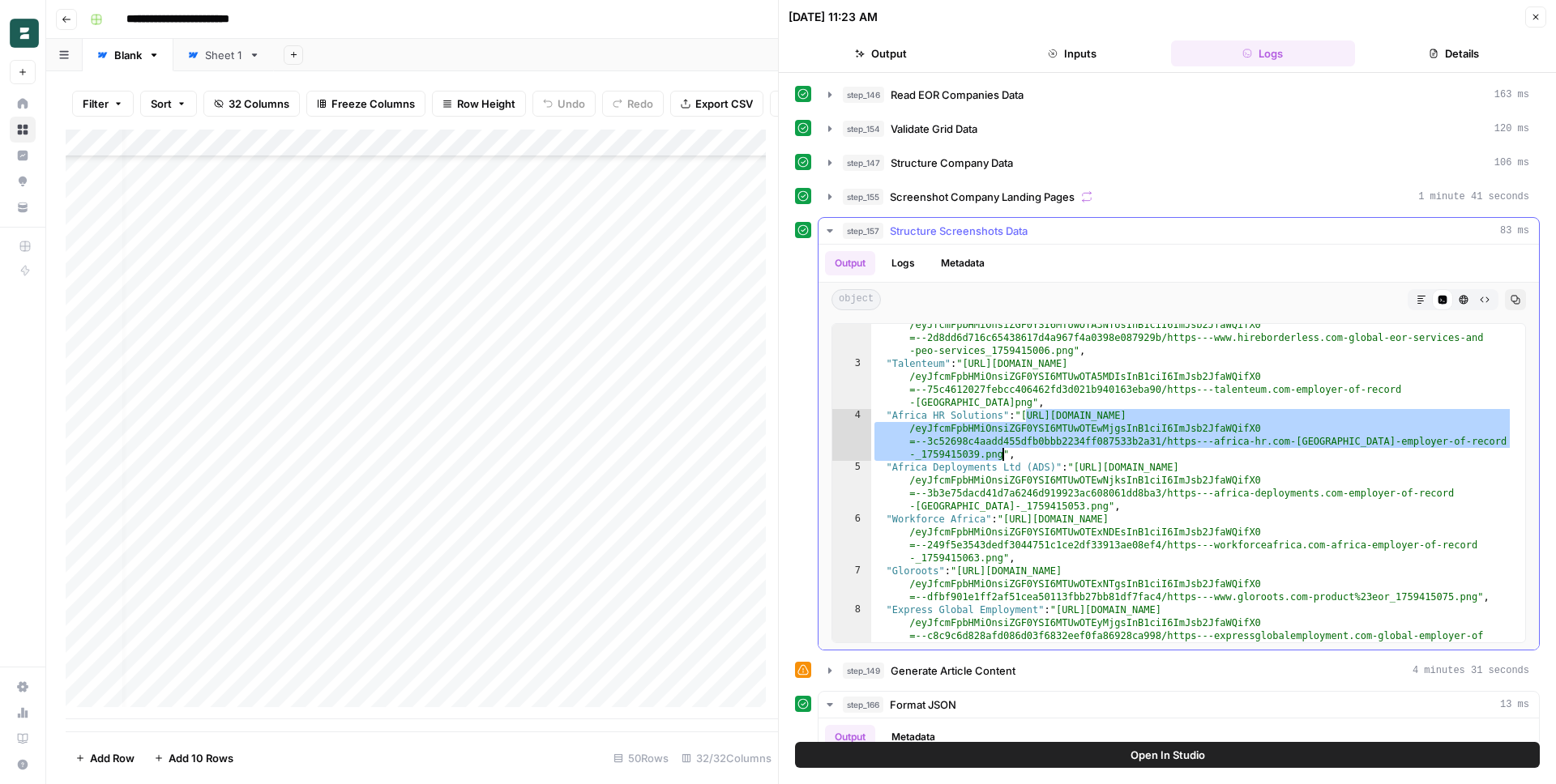
drag, startPoint x: 1026, startPoint y: 420, endPoint x: 1003, endPoint y: 457, distance: 43.6
click at [1003, 457] on div ""Borderless AI" : "https://cdn.airops.com/rails/active_storage/blobs/proxy /eyJ…" at bounding box center [1192, 516] width 642 height 422
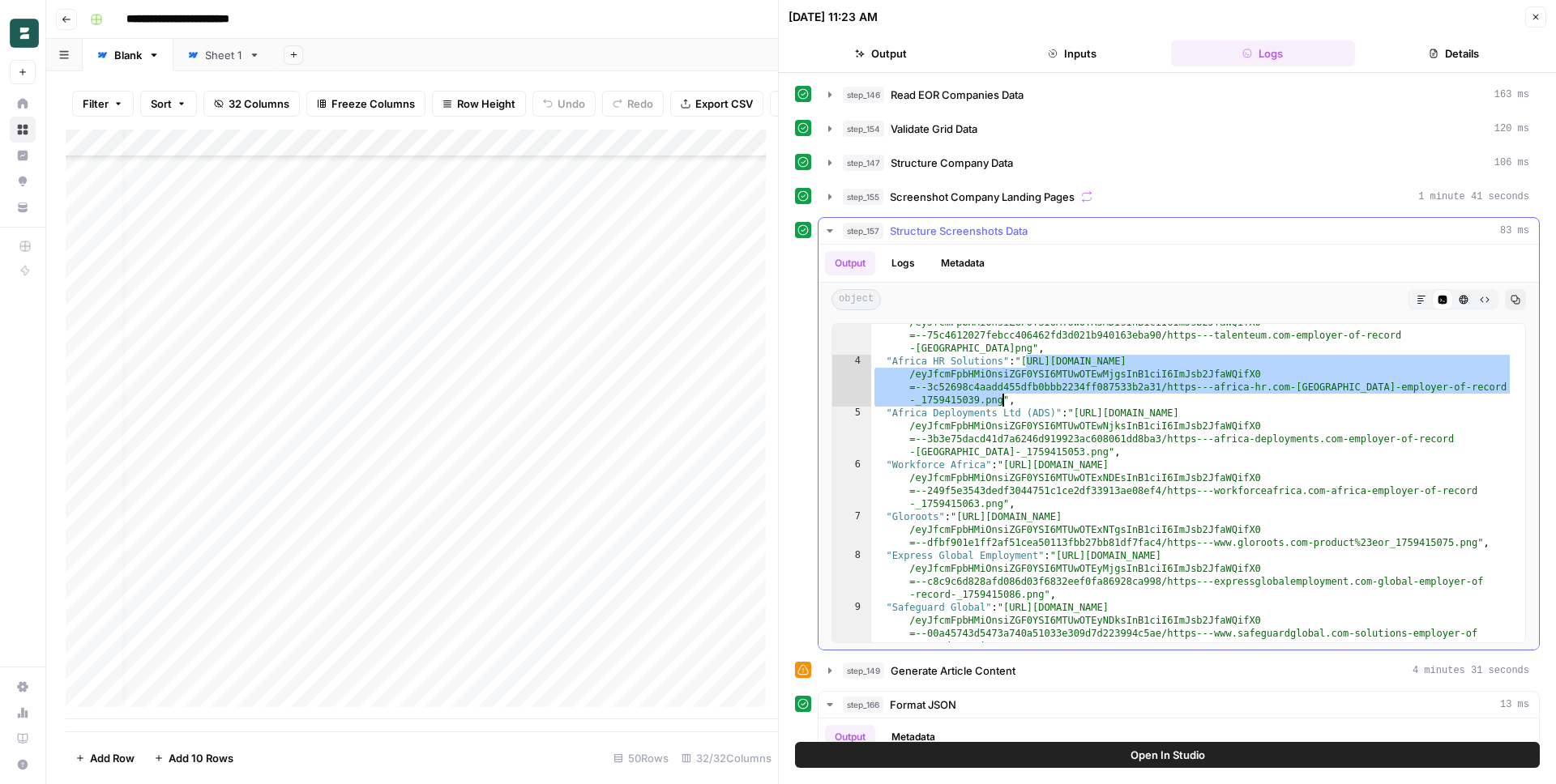
scroll to position [110, 0]
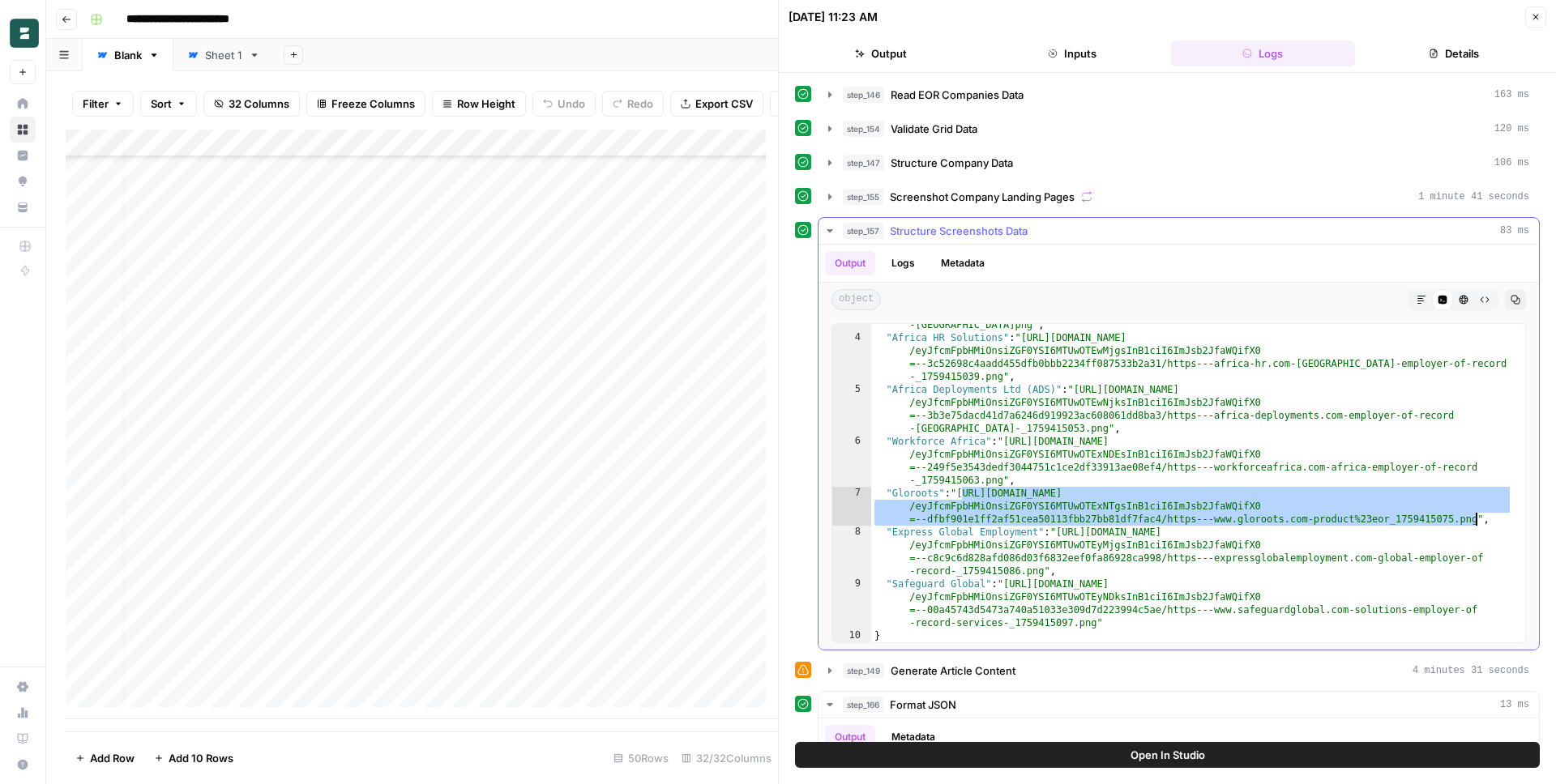
drag, startPoint x: 962, startPoint y: 491, endPoint x: 1477, endPoint y: 519, distance: 515.8
click at [1477, 519] on div ""Talenteum" : "https://cdn.airops.com/rails/active_storage/blobs/proxy /eyJfcmF…" at bounding box center [1192, 471] width 642 height 383
type textarea "**********"
click at [1135, 318] on div "**********" at bounding box center [1179, 483] width 721 height 333
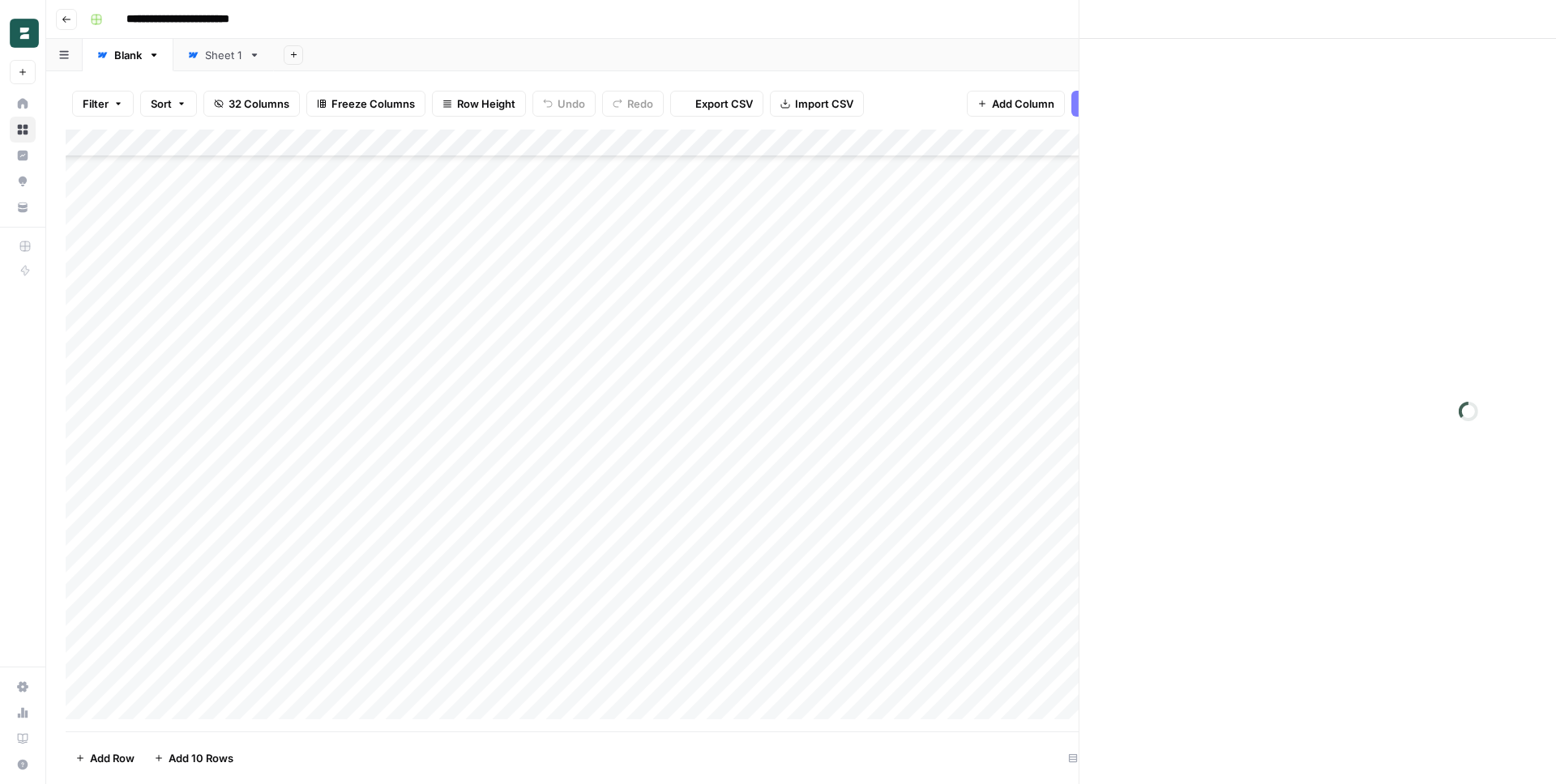
scroll to position [841, 0]
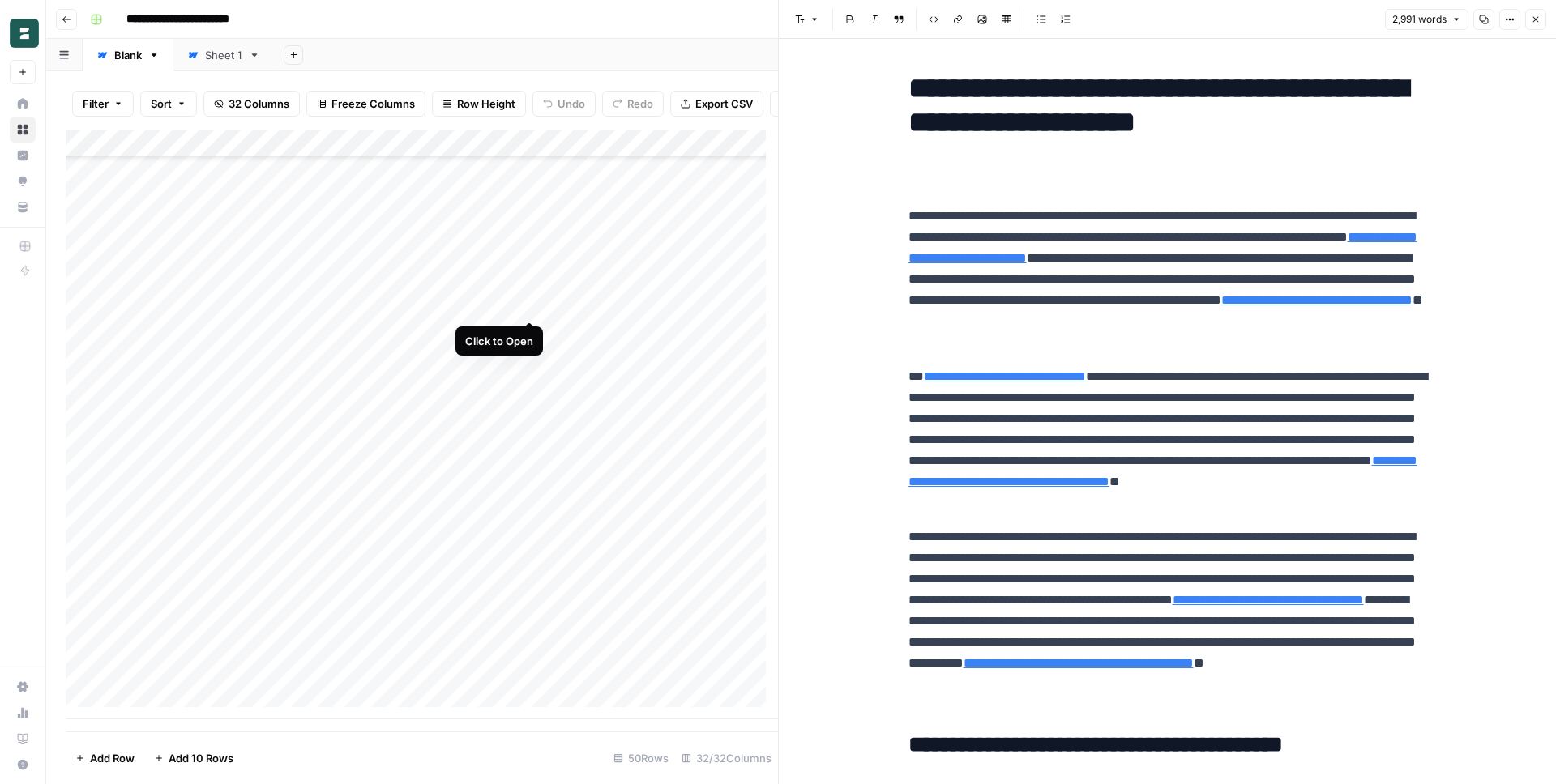
click at [525, 300] on div "Add Column" at bounding box center [421, 425] width 712 height 589
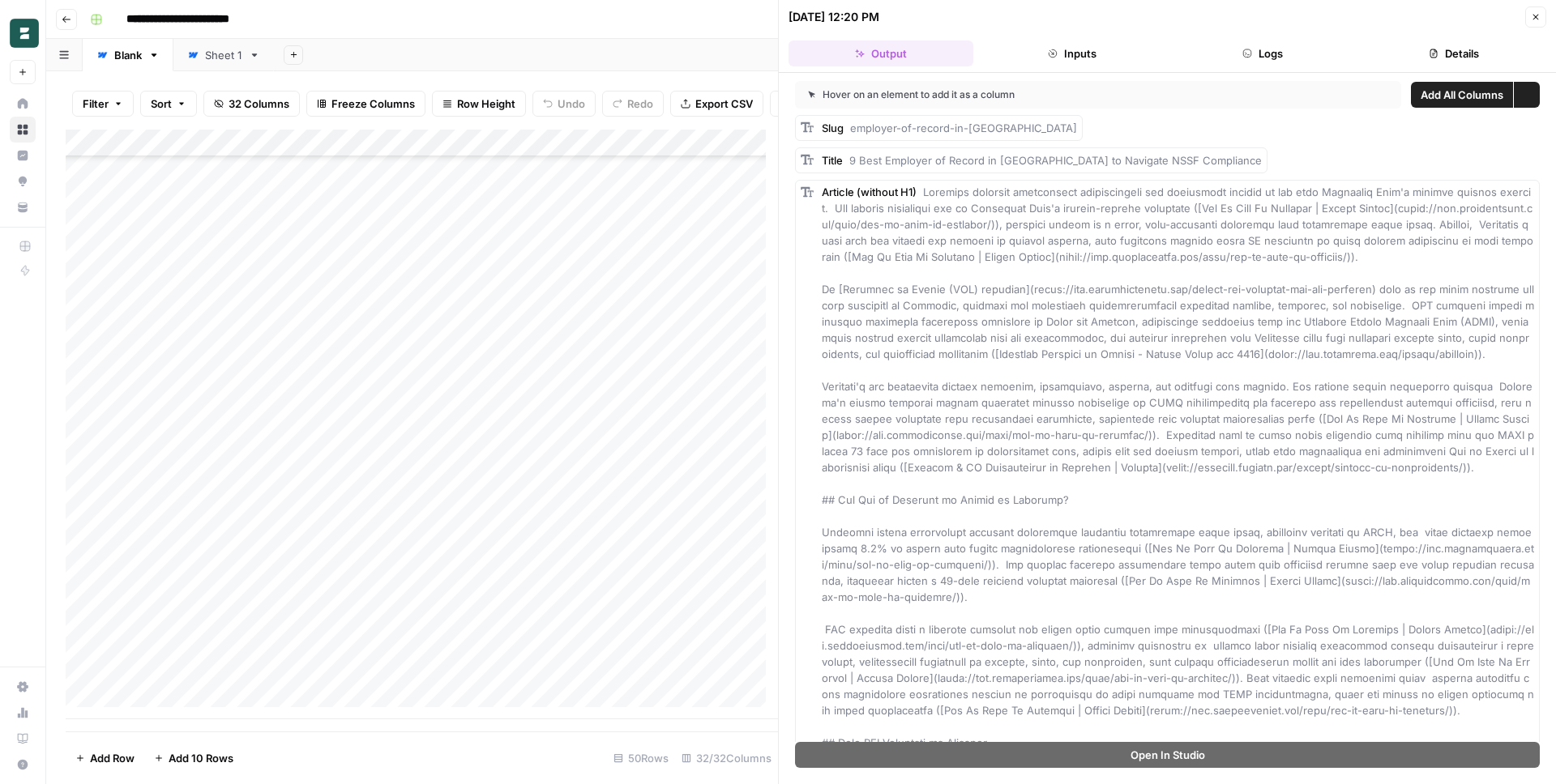
click at [1310, 51] on button "Logs" at bounding box center [1264, 53] width 185 height 26
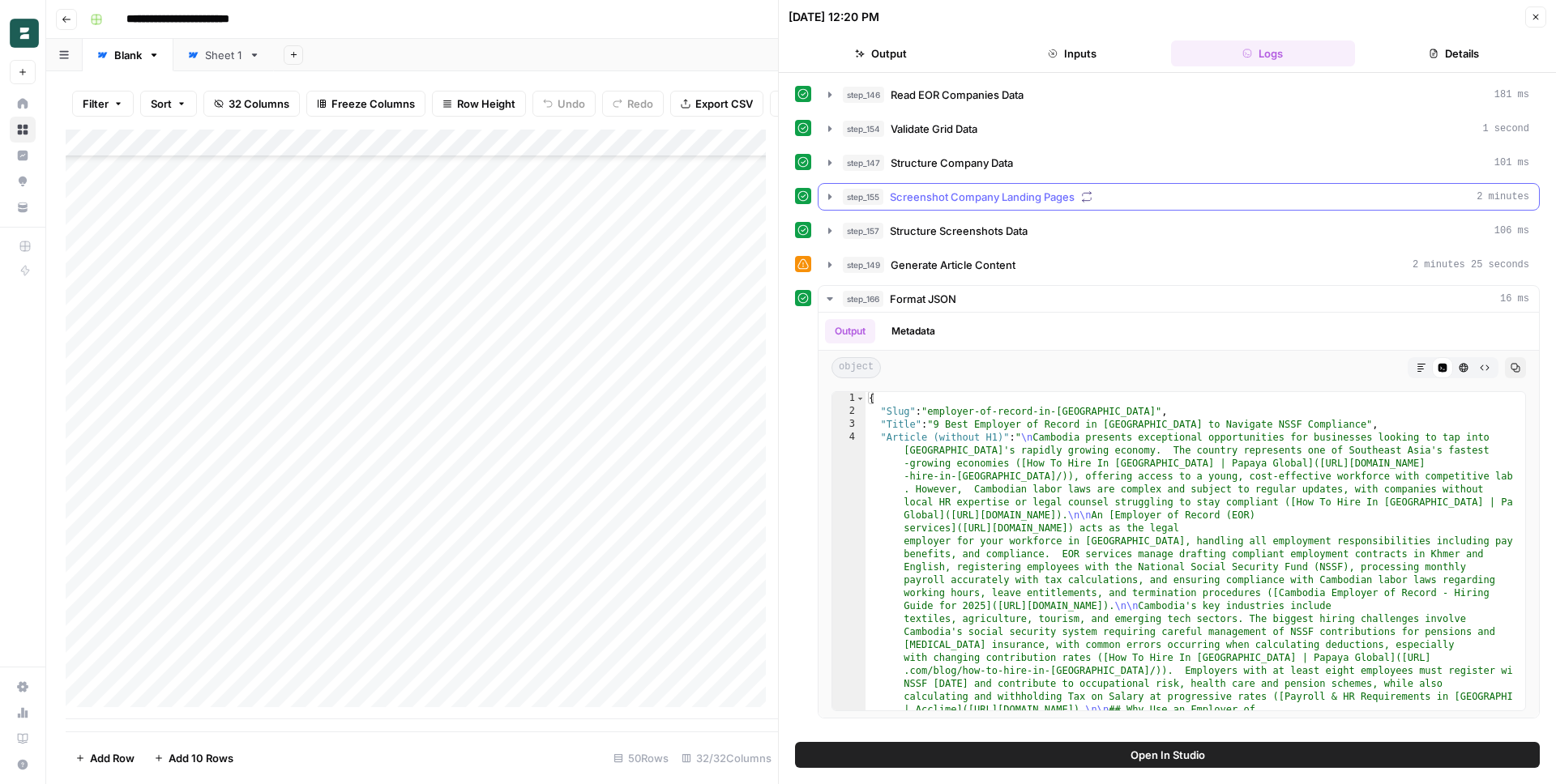
click at [943, 193] on span "Screenshot Company Landing Pages" at bounding box center [983, 196] width 185 height 16
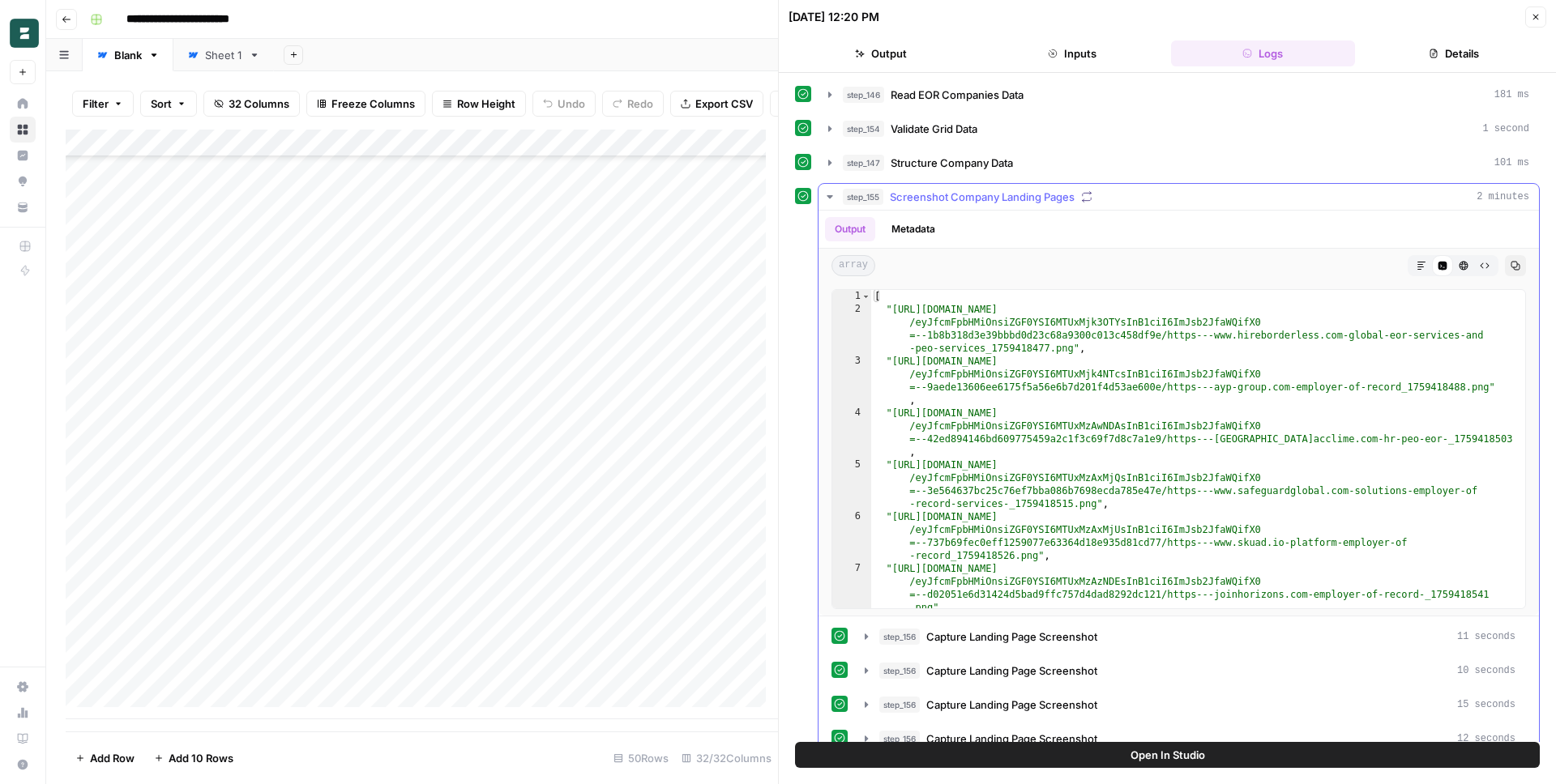
click at [919, 192] on span "Screenshot Company Landing Pages" at bounding box center [983, 196] width 185 height 16
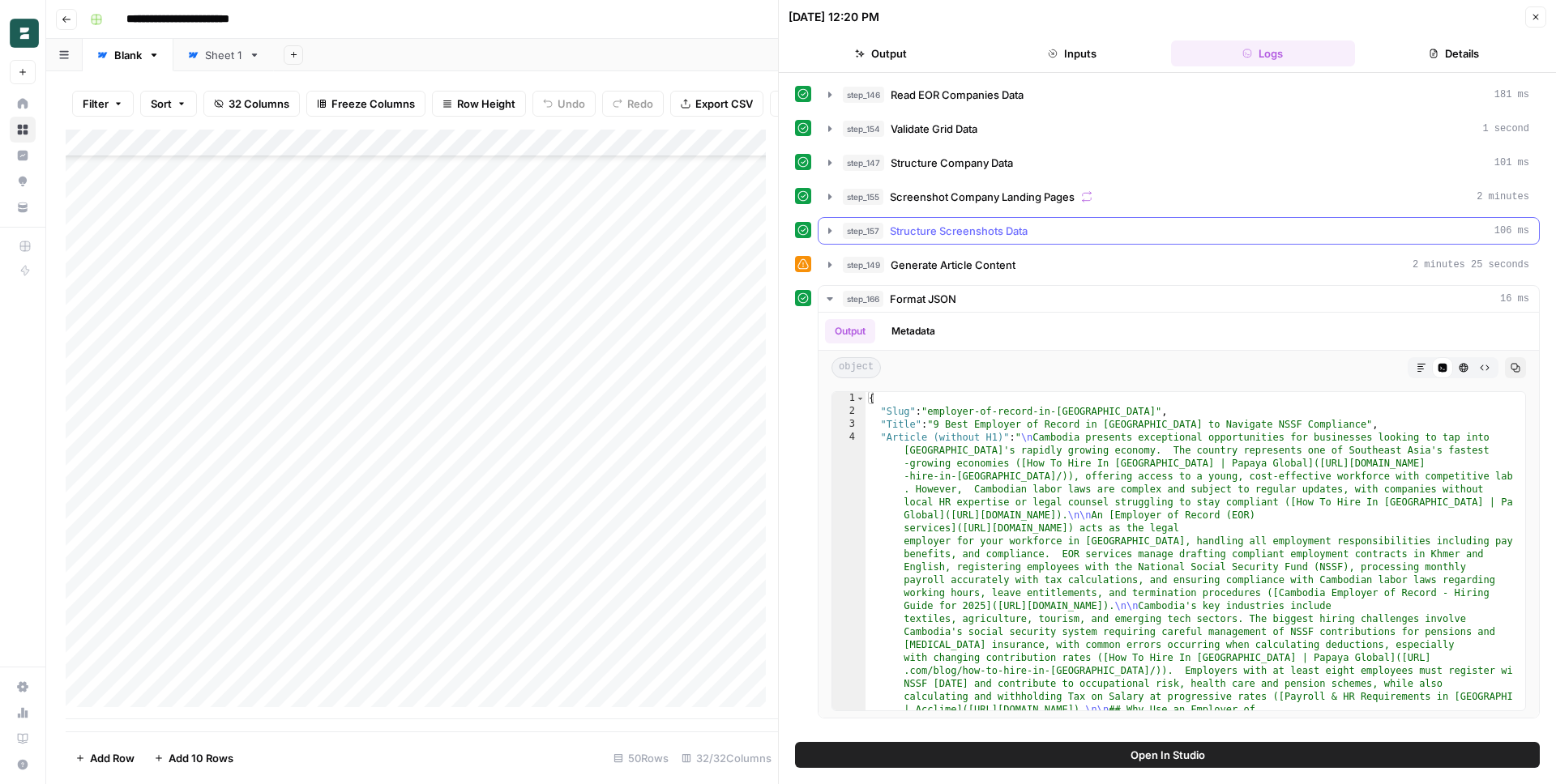
click at [958, 229] on span "Structure Screenshots Data" at bounding box center [959, 230] width 138 height 16
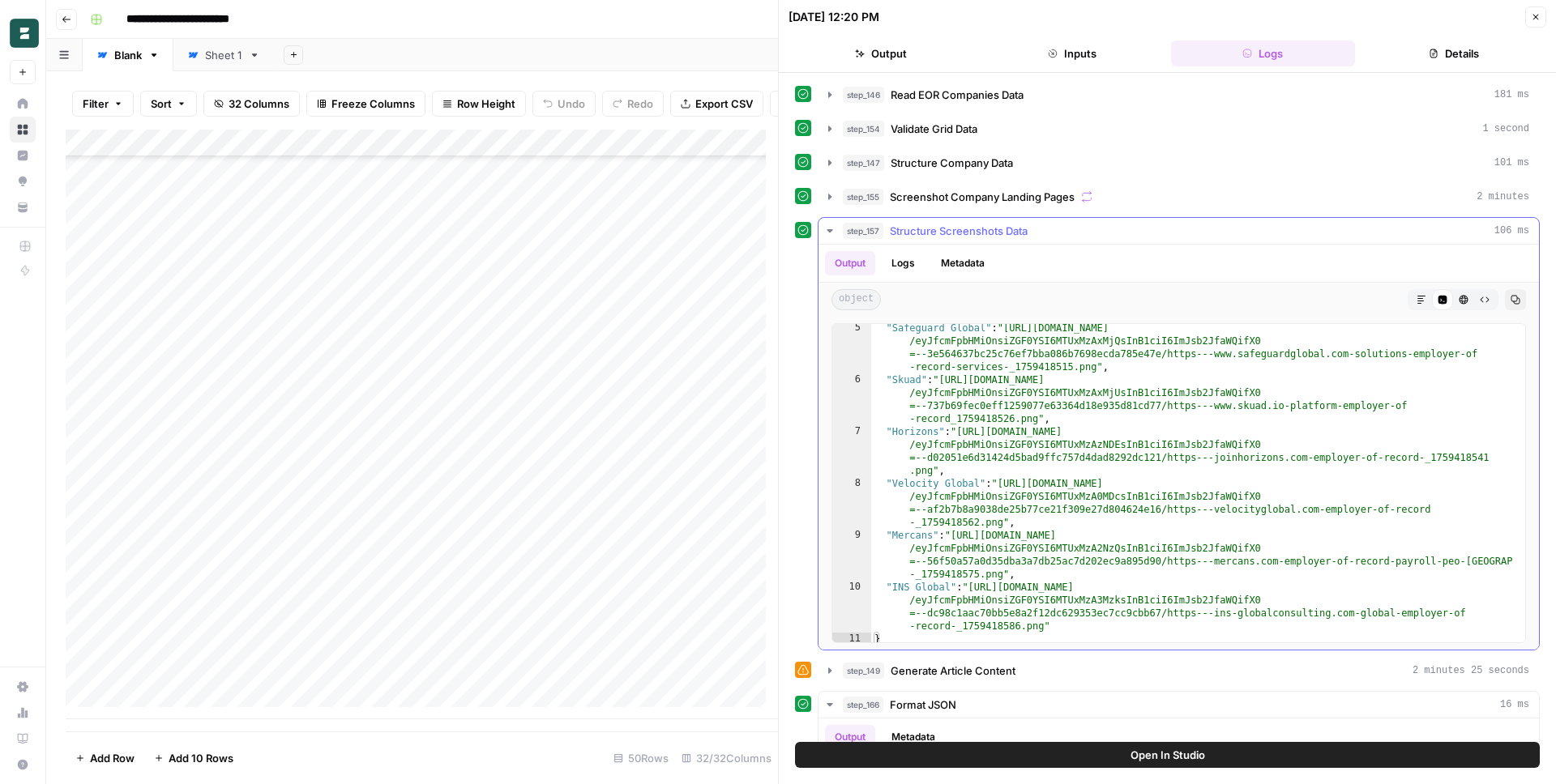
scroll to position [174, 0]
type textarea "**********"
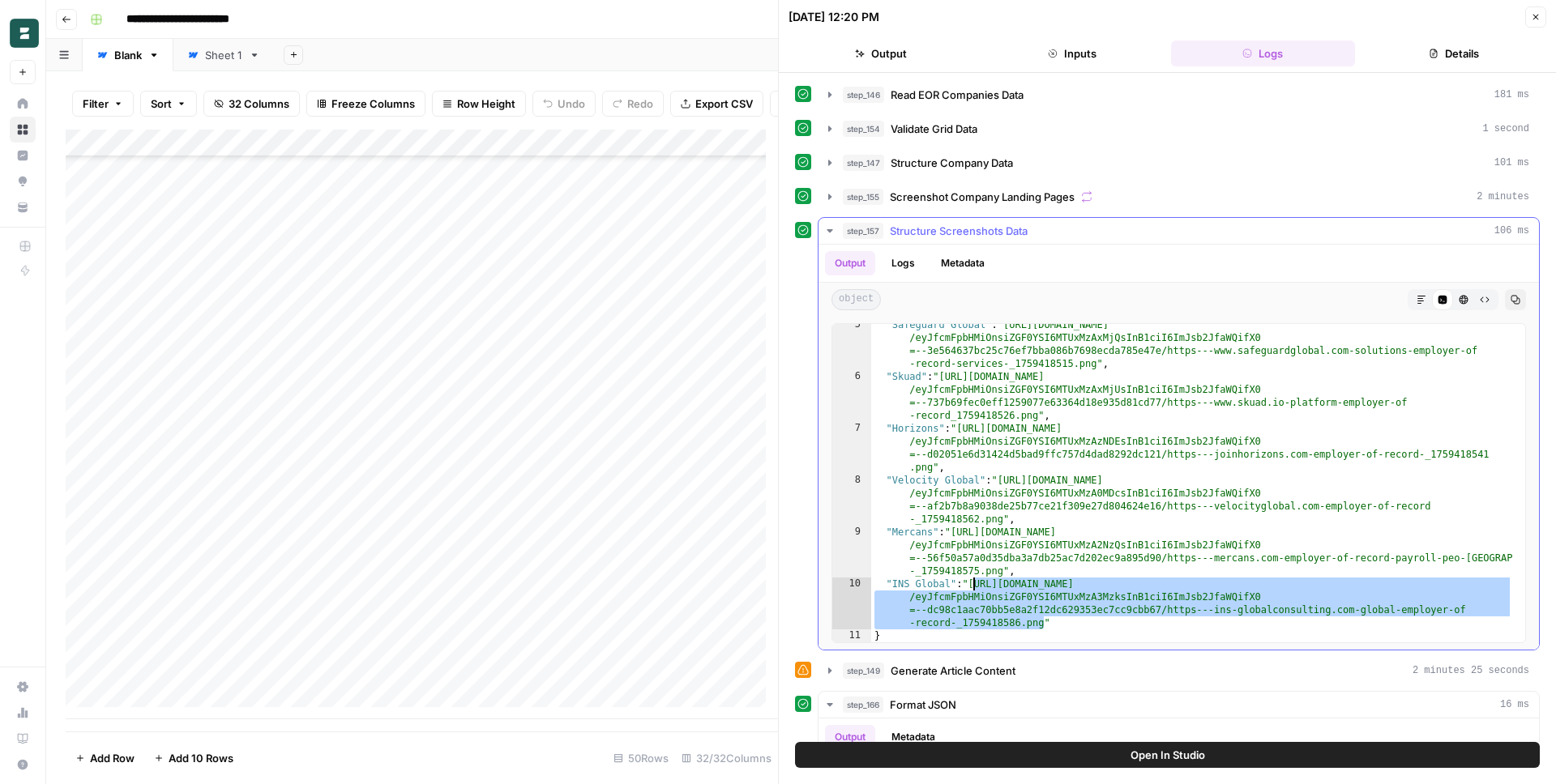
drag, startPoint x: 1044, startPoint y: 621, endPoint x: 972, endPoint y: 581, distance: 82.4
click at [972, 581] on div ""Safeguard Global" : "[URL][DOMAIN_NAME] /eyJfcmFpbHMiOnsiZGF0YSI6MTUxMzAxMjQsI…" at bounding box center [1192, 510] width 642 height 383
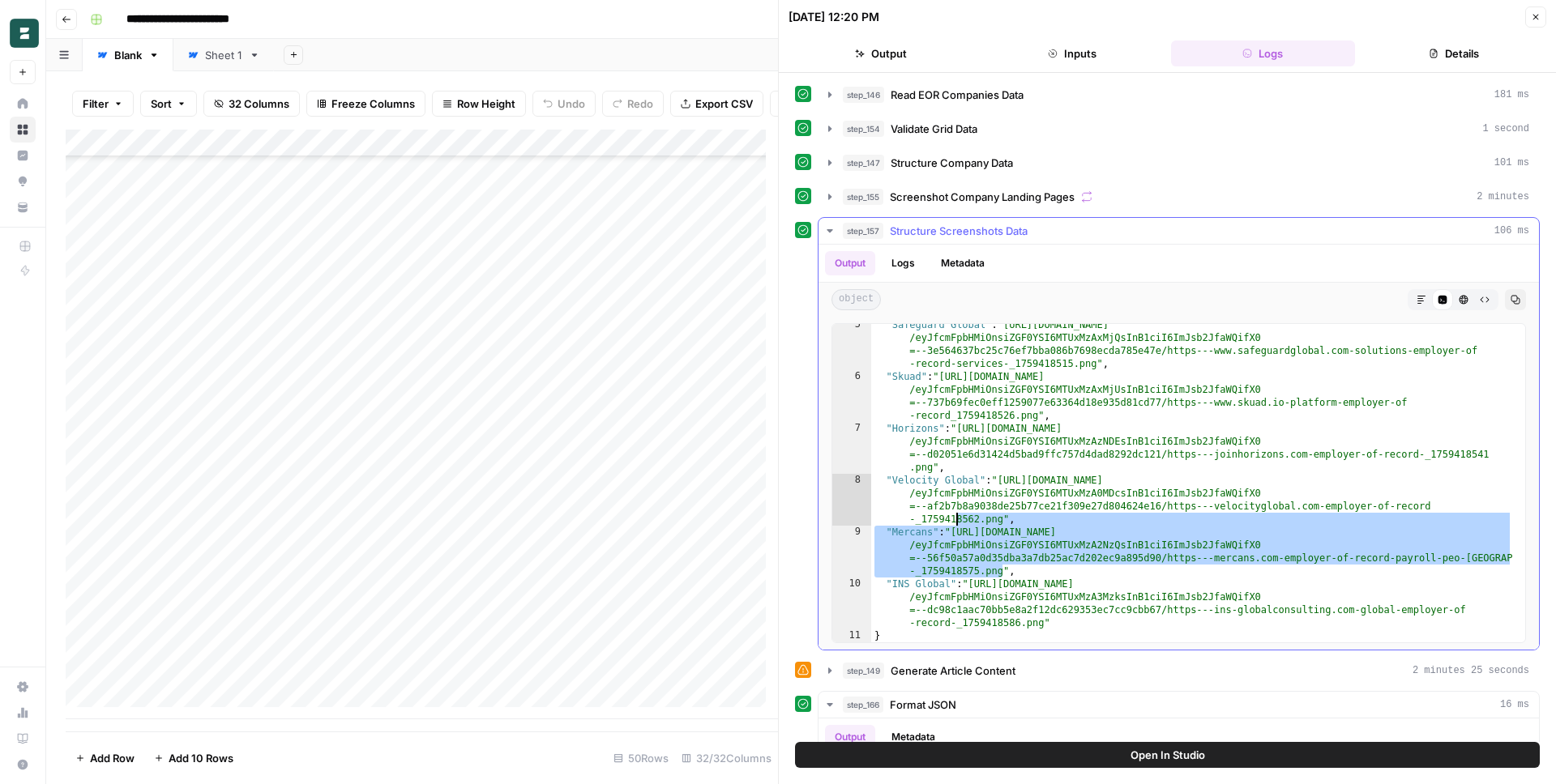
drag, startPoint x: 1002, startPoint y: 567, endPoint x: 955, endPoint y: 525, distance: 63.0
click at [955, 525] on div ""Safeguard Global" : "[URL][DOMAIN_NAME] /eyJfcmFpbHMiOnsiZGF0YSI6MTUxMzAxMjQsI…" at bounding box center [1192, 510] width 642 height 383
click at [955, 531] on div ""Safeguard Global" : "[URL][DOMAIN_NAME] /eyJfcmFpbHMiOnsiZGF0YSI6MTUxMzAxMjQsI…" at bounding box center [1192, 510] width 642 height 383
type textarea "**********"
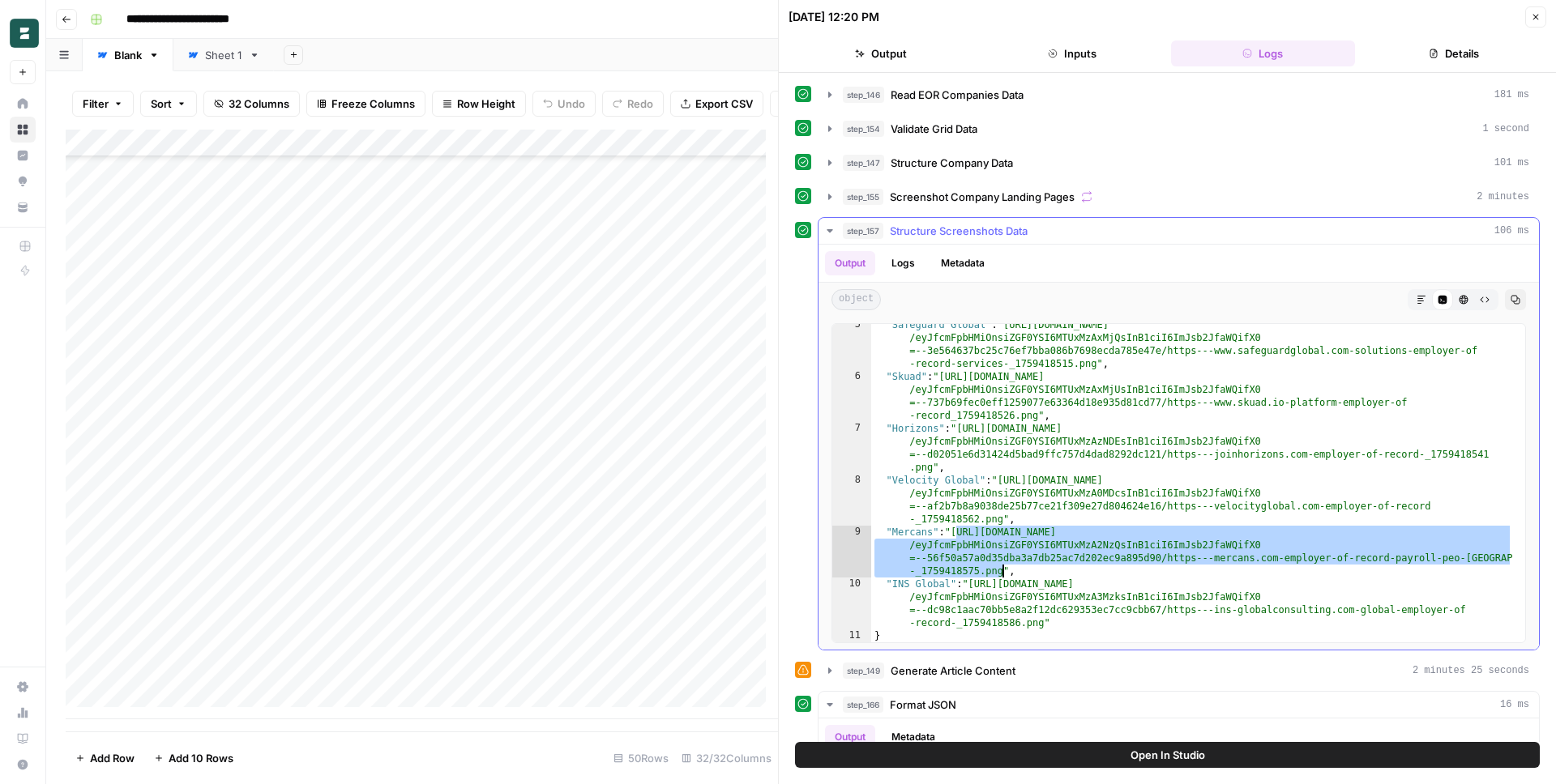
drag, startPoint x: 955, startPoint y: 531, endPoint x: 1000, endPoint y: 567, distance: 57.6
click at [1000, 567] on div ""Safeguard Global" : "[URL][DOMAIN_NAME] /eyJfcmFpbHMiOnsiZGF0YSI6MTUxMzAxMjQsI…" at bounding box center [1192, 510] width 642 height 383
click at [971, 196] on span "Screenshot Company Landing Pages" at bounding box center [983, 196] width 185 height 16
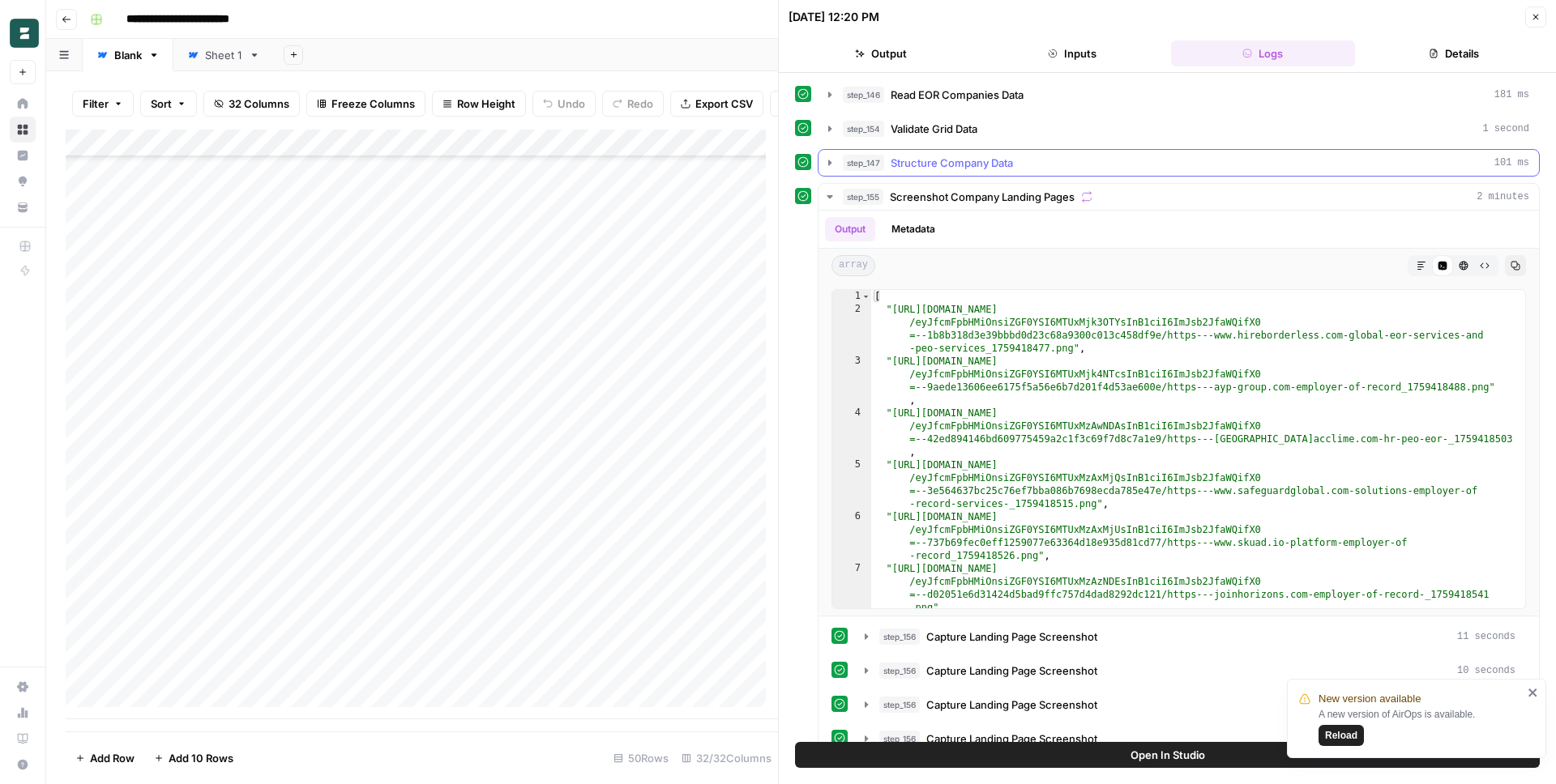
click at [957, 158] on span "Structure Company Data" at bounding box center [952, 163] width 122 height 16
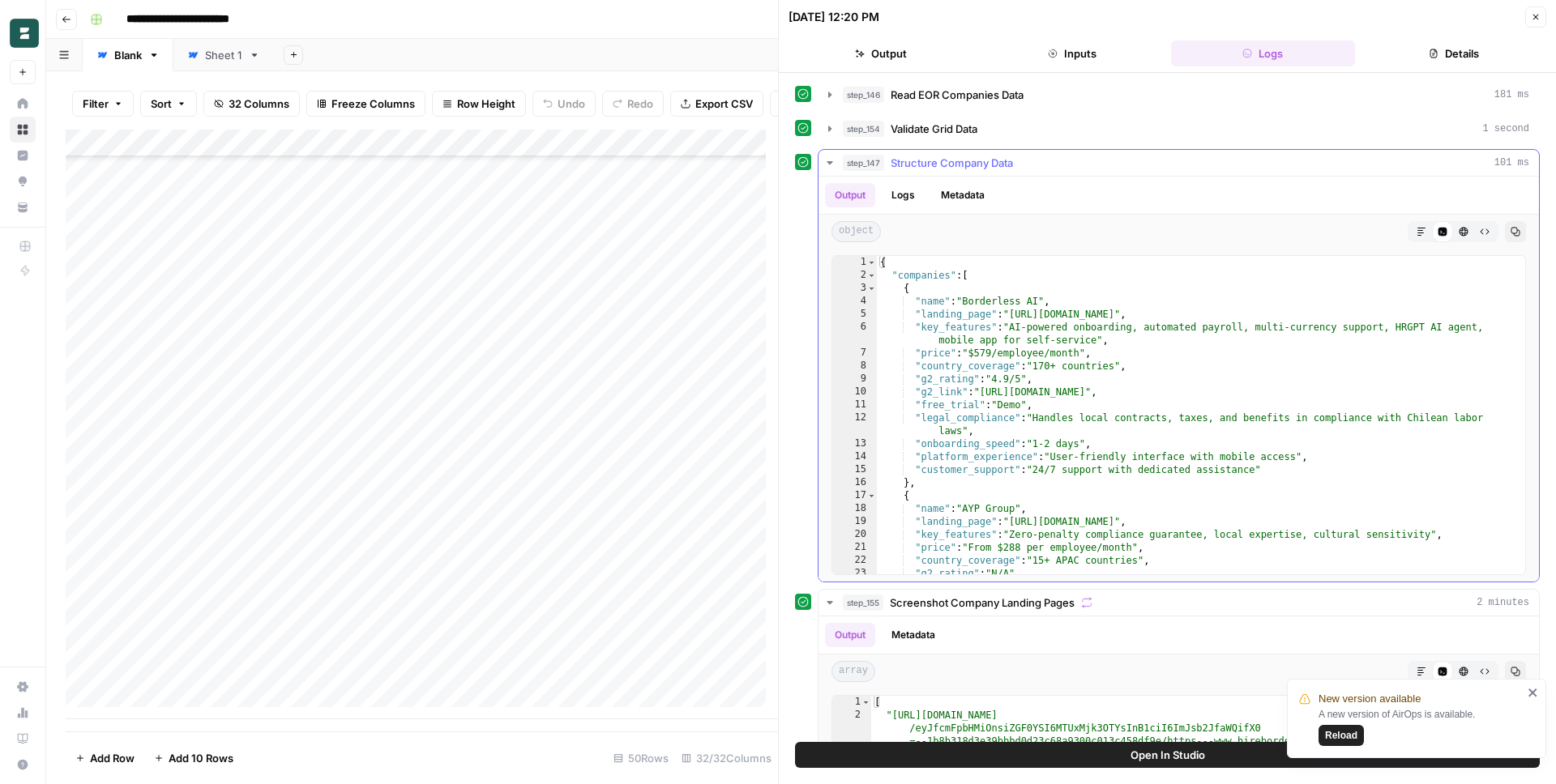
scroll to position [142, 0]
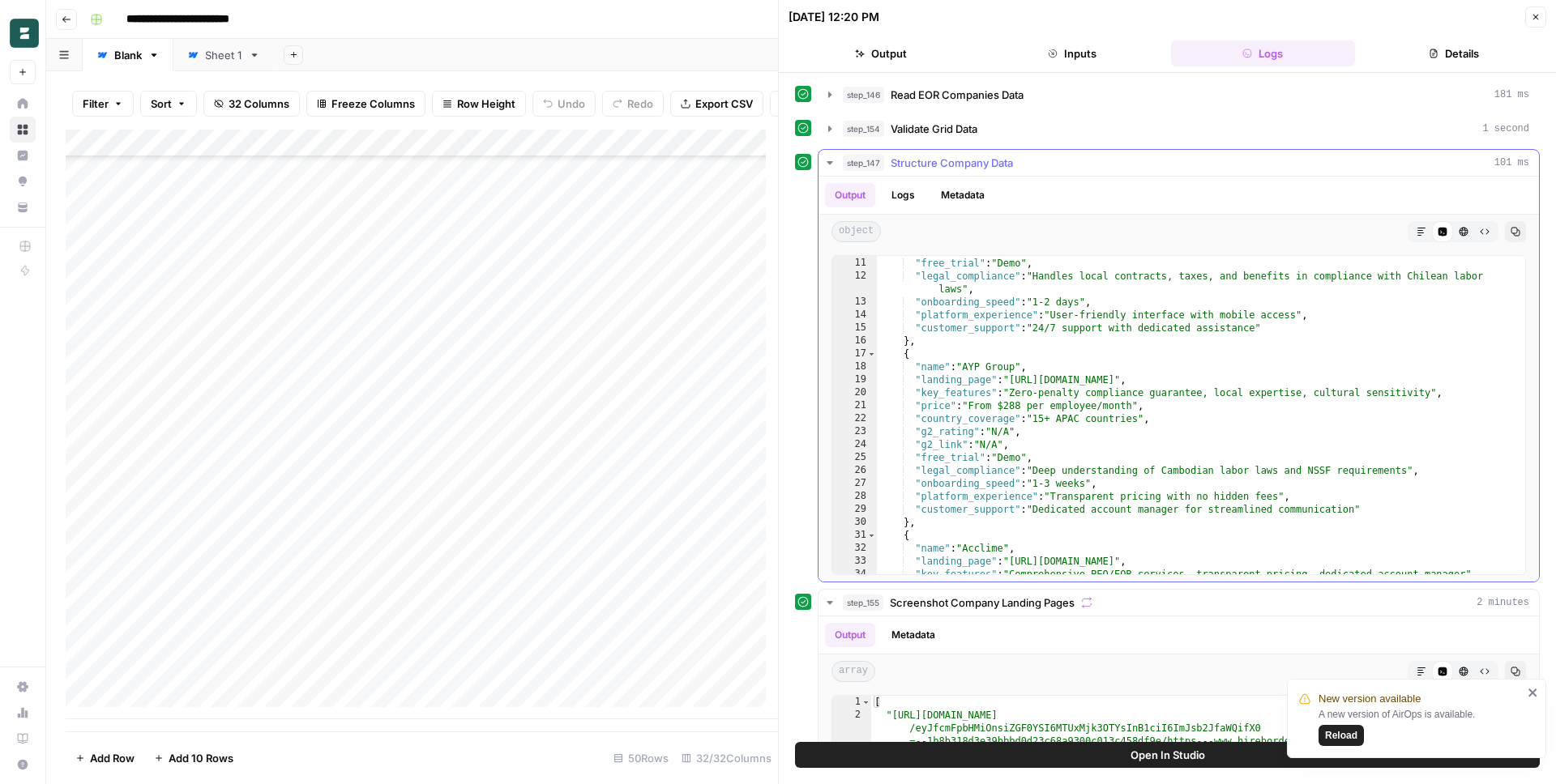
type textarea "**********"
click at [989, 396] on div ""g2_link" : "[URL][DOMAIN_NAME]" , "free_trial" : "Demo" , "legal_compliance" :…" at bounding box center [1195, 416] width 636 height 345
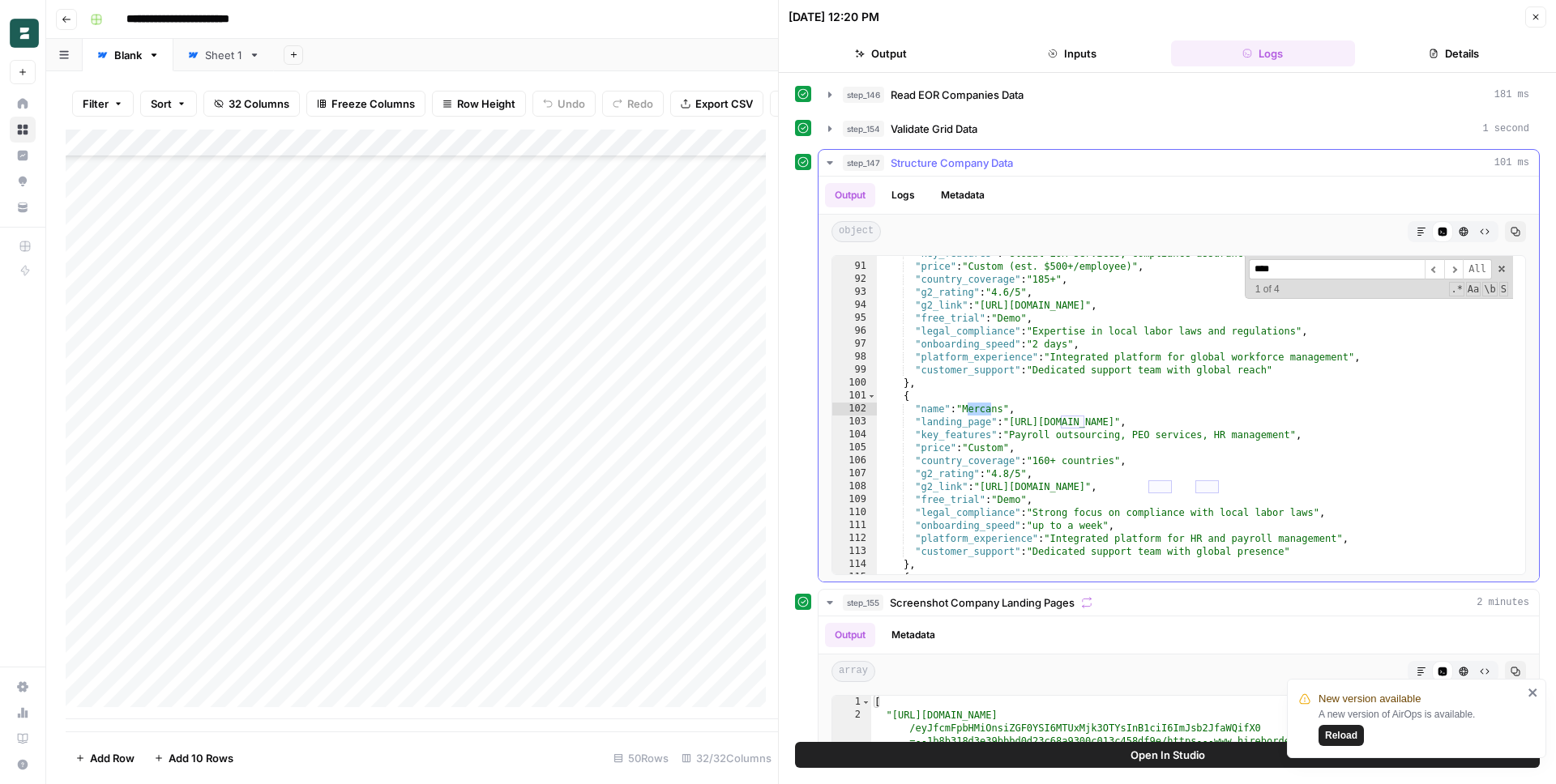
scroll to position [1202, 0]
type input "*****"
type textarea "**********"
drag, startPoint x: 1015, startPoint y: 424, endPoint x: 1346, endPoint y: 422, distance: 331.0
click at [1346, 422] on div ""key_features" : "Global EOR services, compliance assurance, HR support" , "pri…" at bounding box center [1195, 420] width 636 height 345
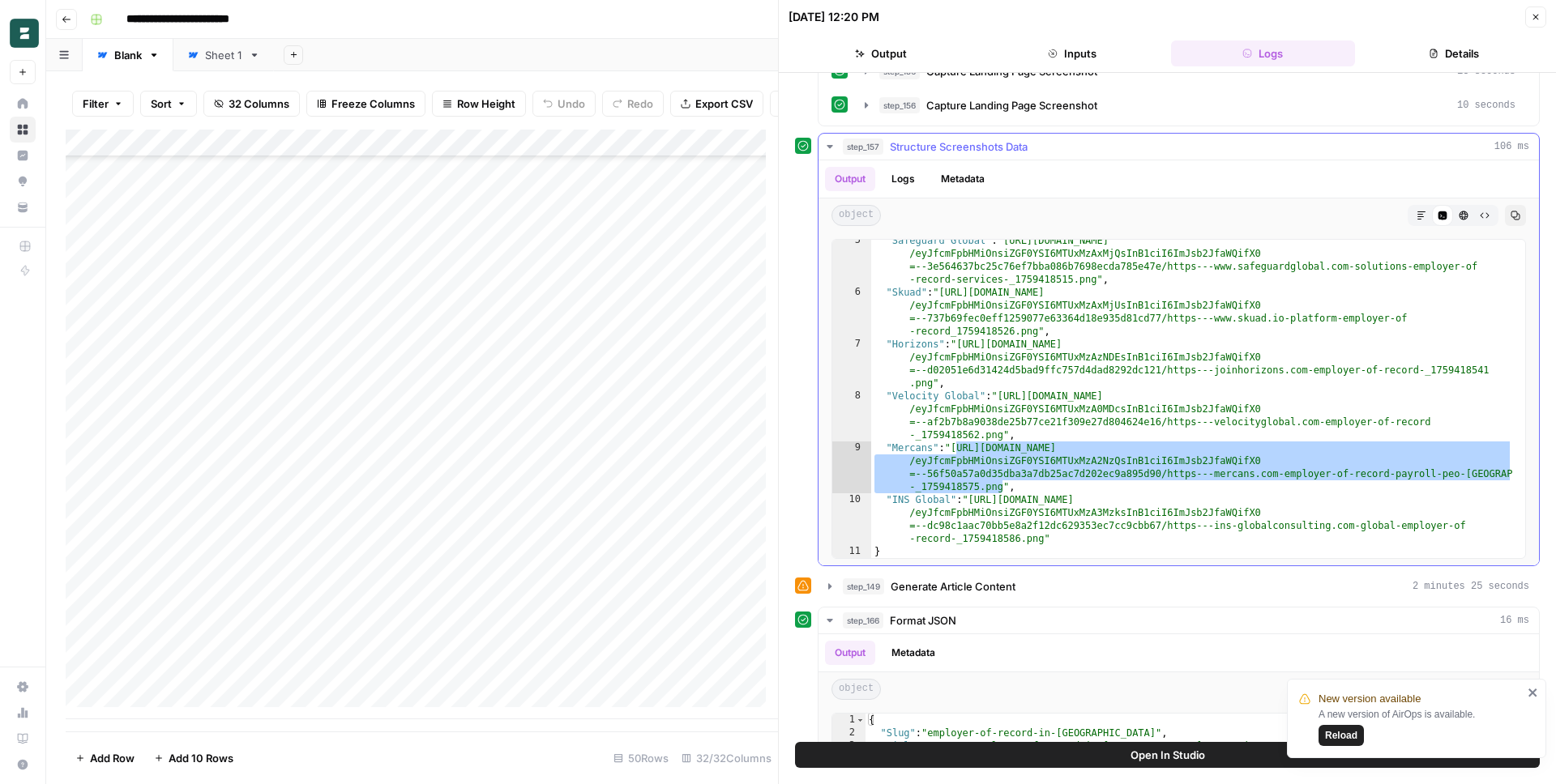
scroll to position [162, 0]
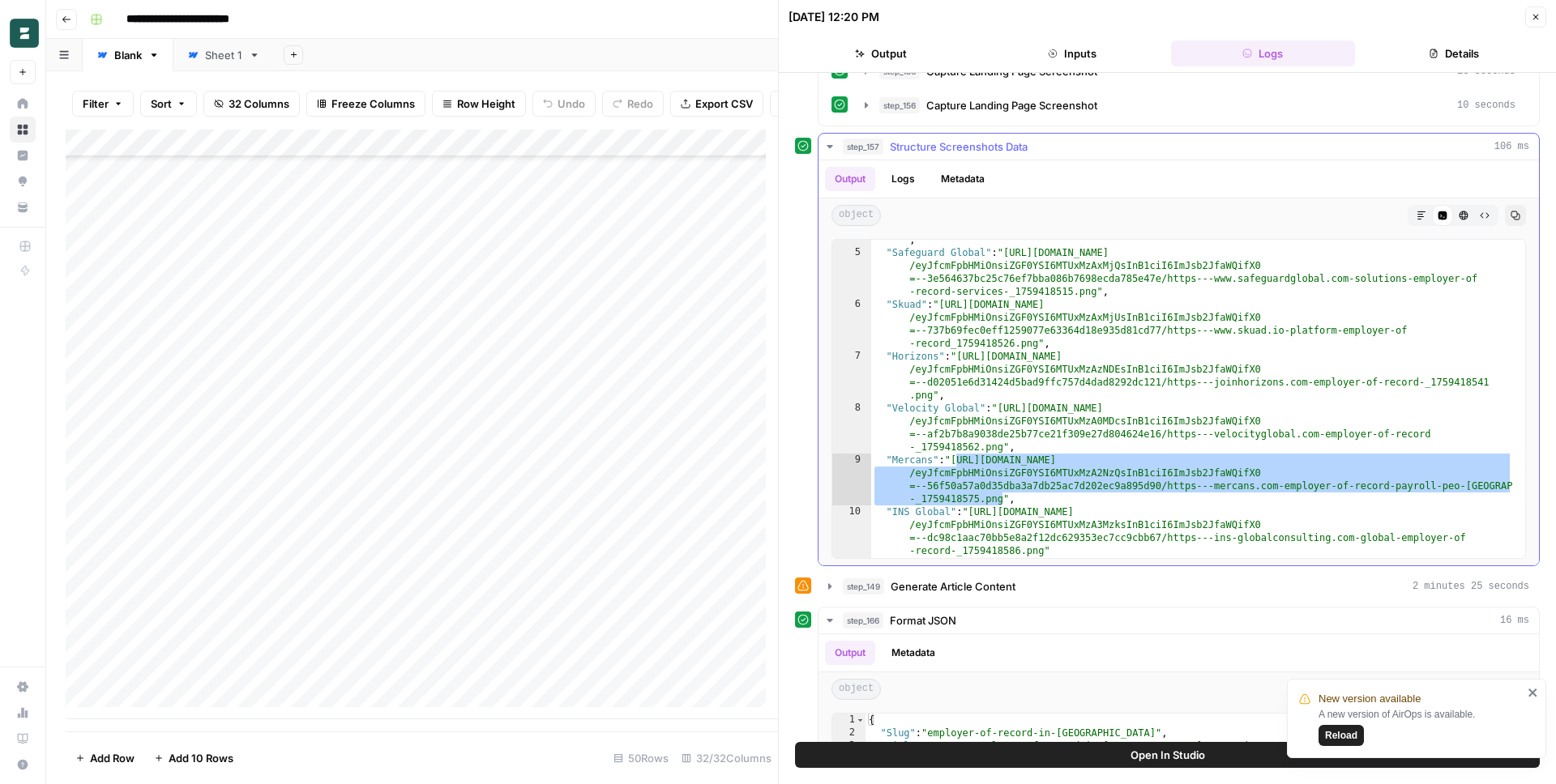
type textarea "**********"
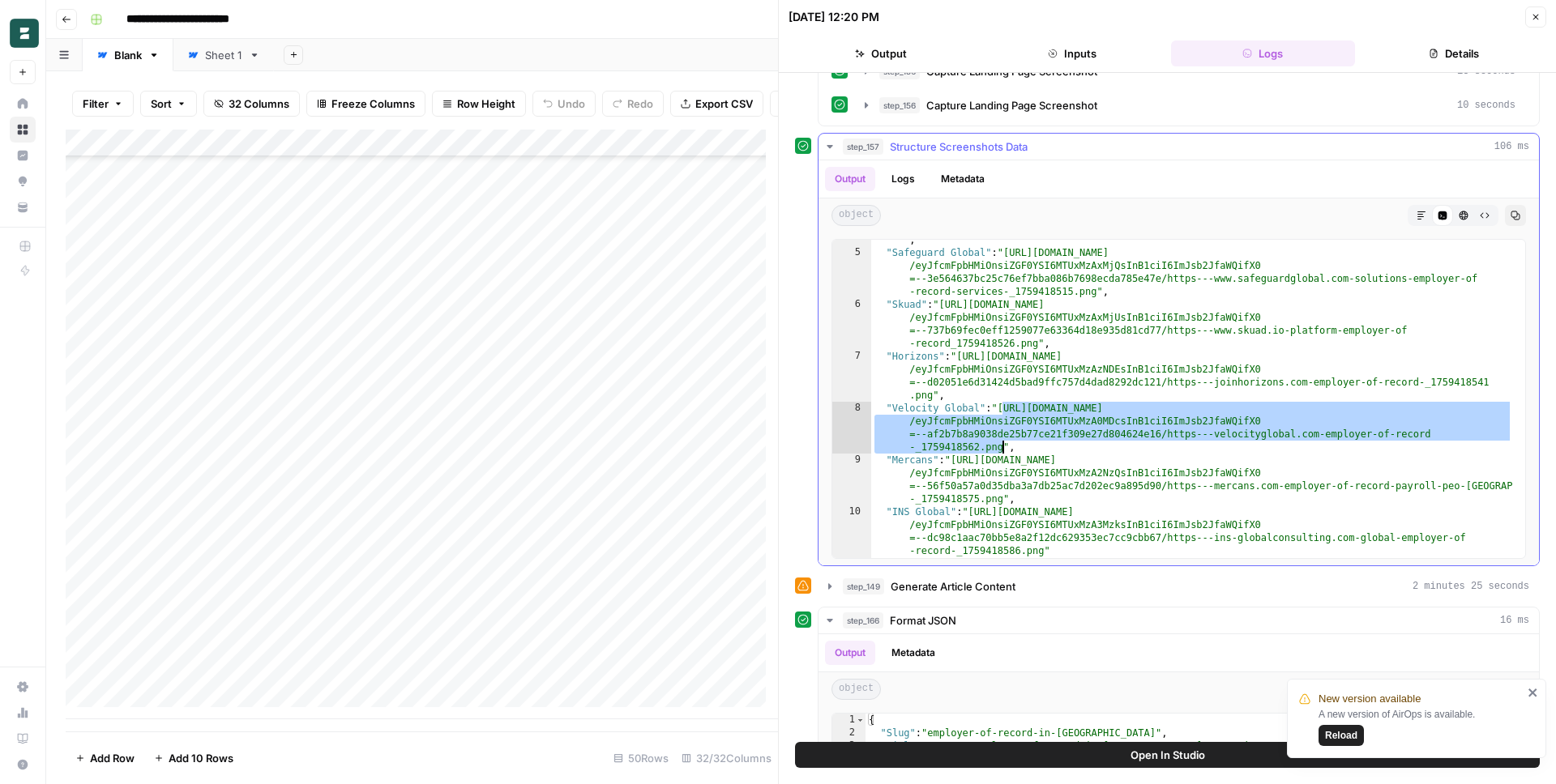
drag, startPoint x: 1003, startPoint y: 406, endPoint x: 1000, endPoint y: 447, distance: 41.1
click at [1000, 447] on div ""Acclime" : "[URL][DOMAIN_NAME] /eyJfcmFpbHMiOnsiZGF0YSI6MTUxMzAwNDAsInB1ciI6Im…" at bounding box center [1192, 386] width 642 height 383
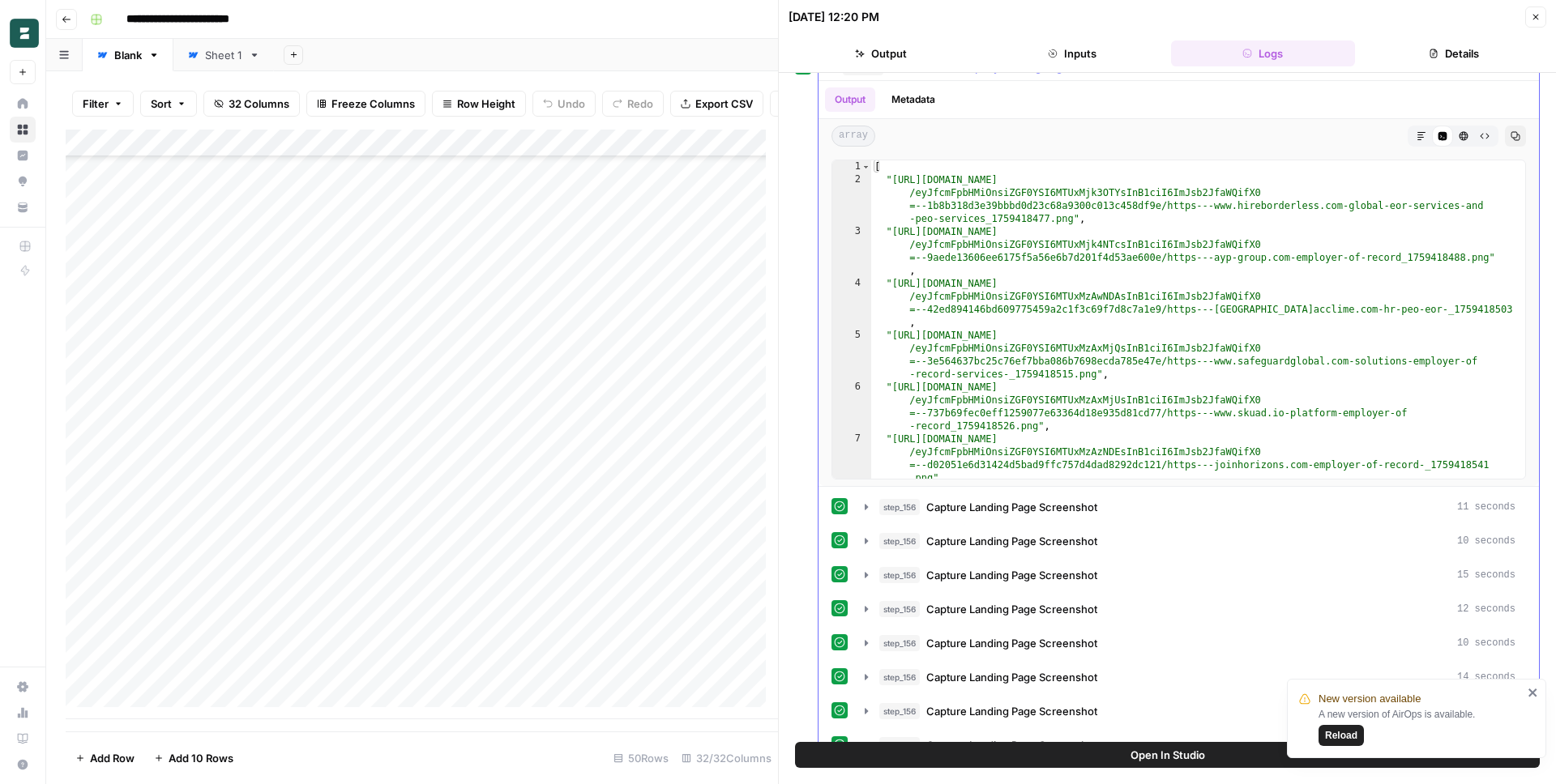
scroll to position [252, 0]
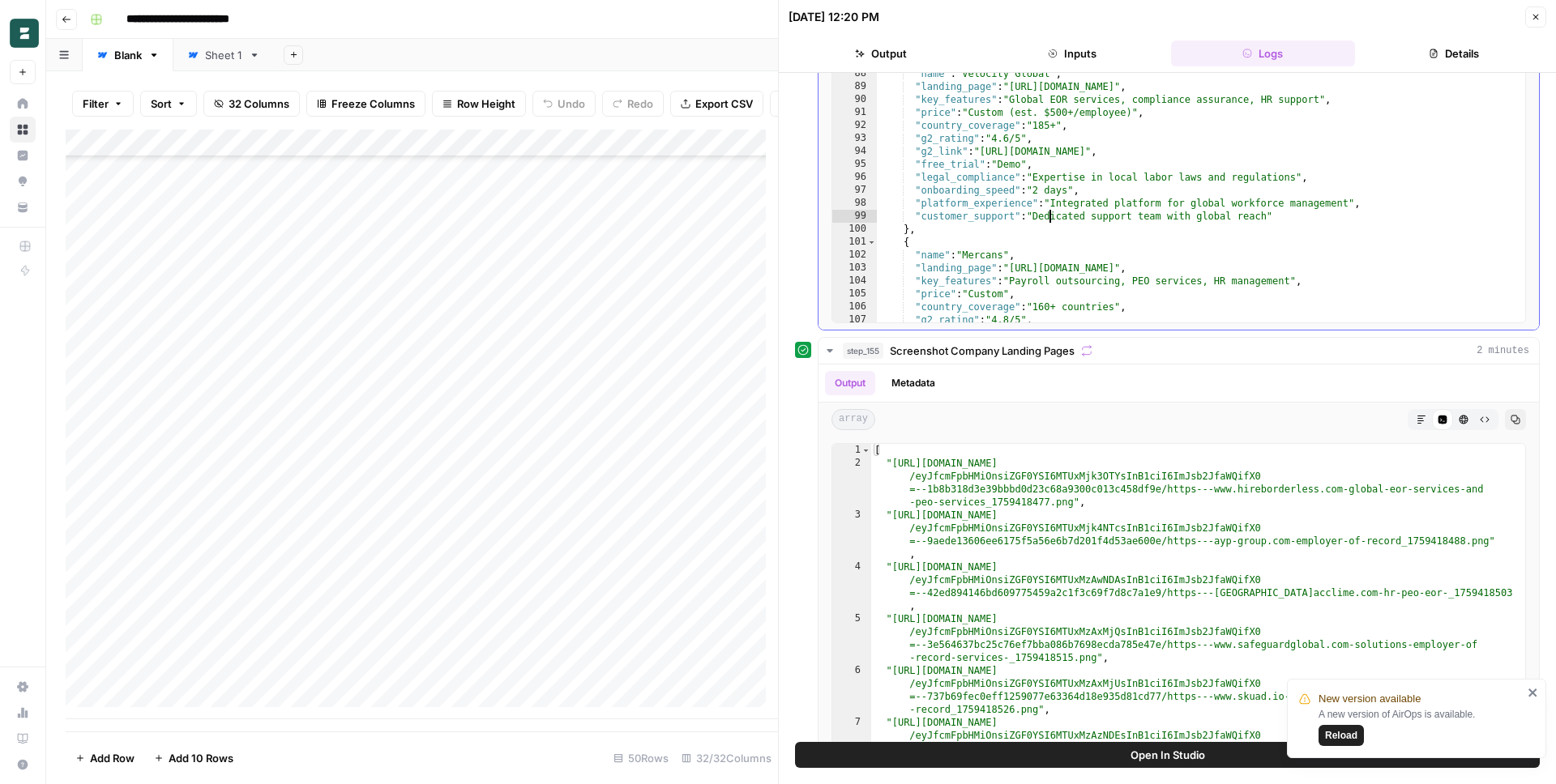
click at [1050, 211] on div ""onboarding_speed" : "1-2 days" , "platform_experience" : "User-friendly platfo…" at bounding box center [1195, 175] width 636 height 345
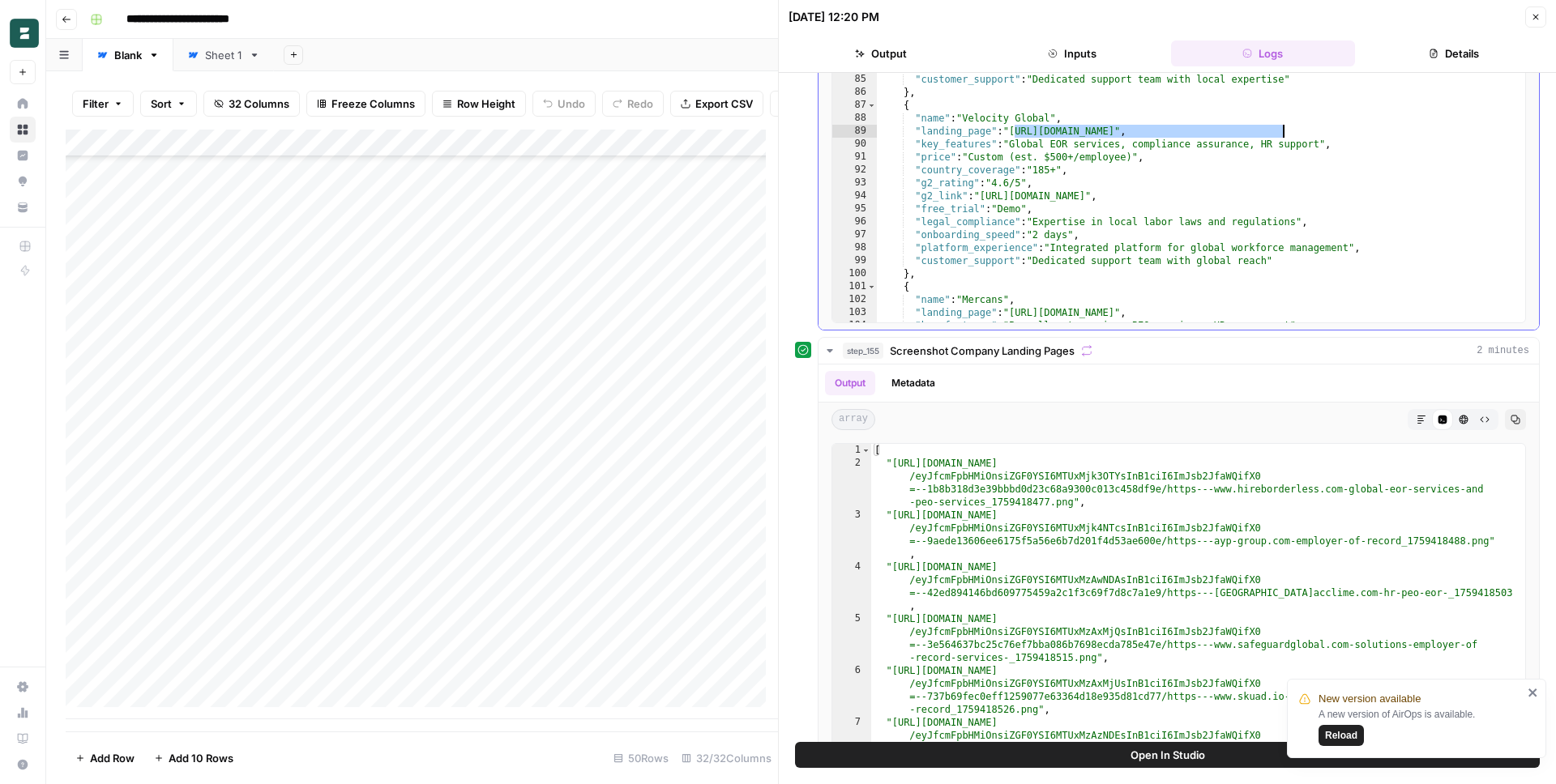
drag, startPoint x: 1015, startPoint y: 132, endPoint x: 1284, endPoint y: 130, distance: 269.0
click at [1284, 130] on div ""g2_rating" : "4.6/5" , "g2_link" : "[URL][DOMAIN_NAME]" , "free_trial" : "No" …" at bounding box center [1195, 168] width 636 height 345
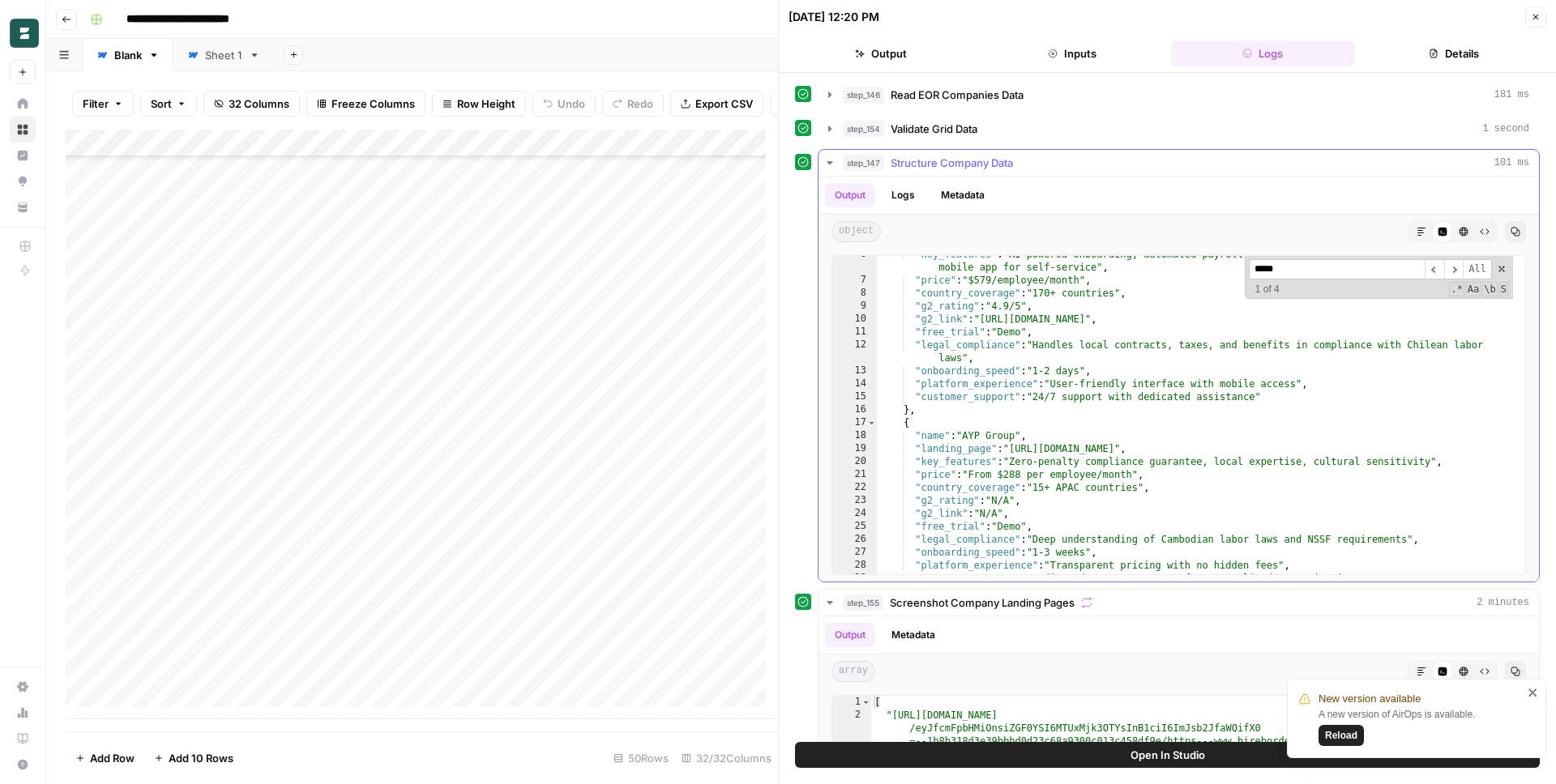
scroll to position [0, 0]
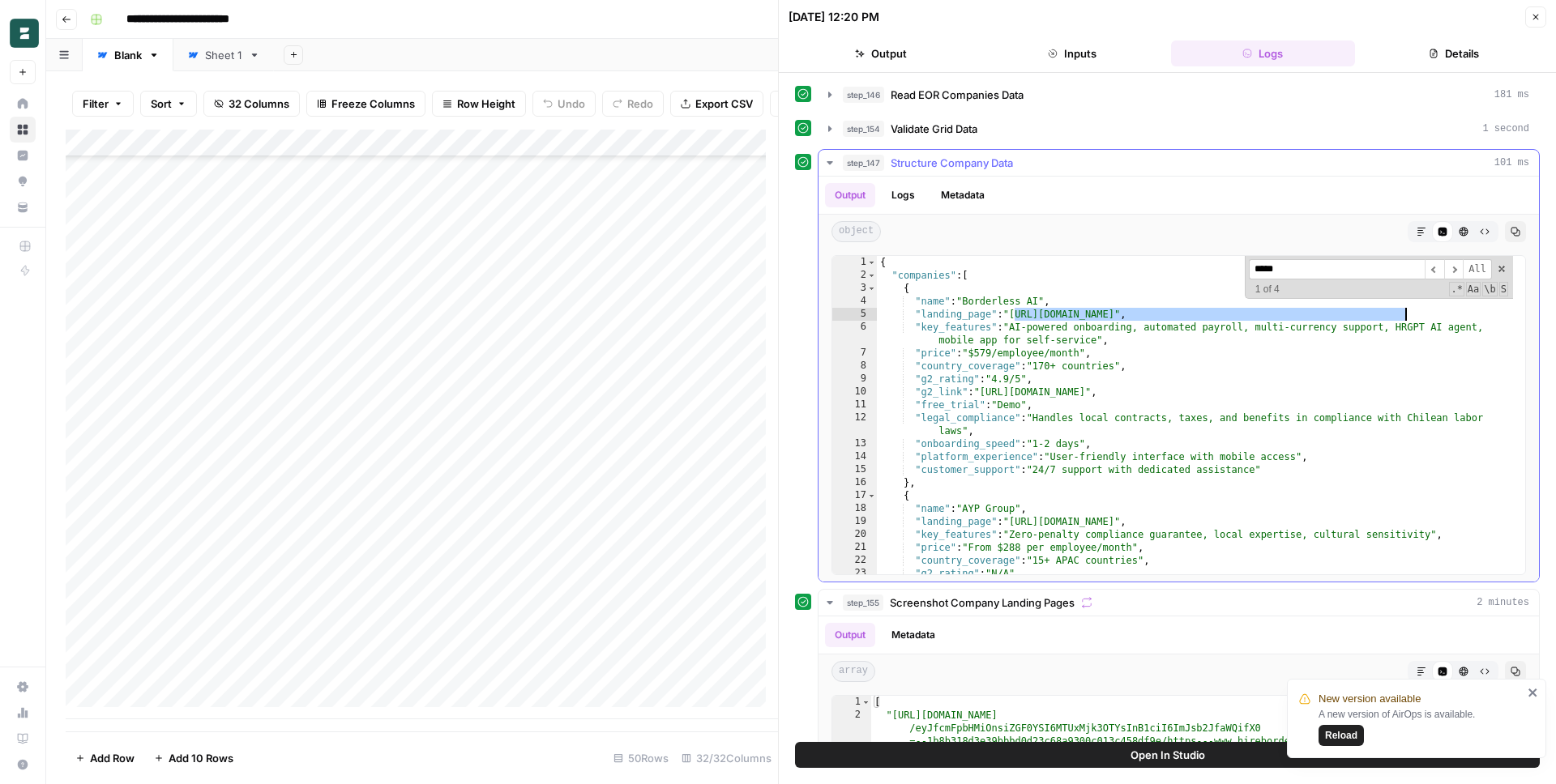
drag, startPoint x: 1016, startPoint y: 315, endPoint x: 1407, endPoint y: 318, distance: 391.0
click at [1407, 318] on div "{ "companies" : [ { "name" : "Borderless AI" , "landing_page" : "[URL][DOMAIN_N…" at bounding box center [1195, 429] width 636 height 345
type textarea "**********"
